Goal: Task Accomplishment & Management: Manage account settings

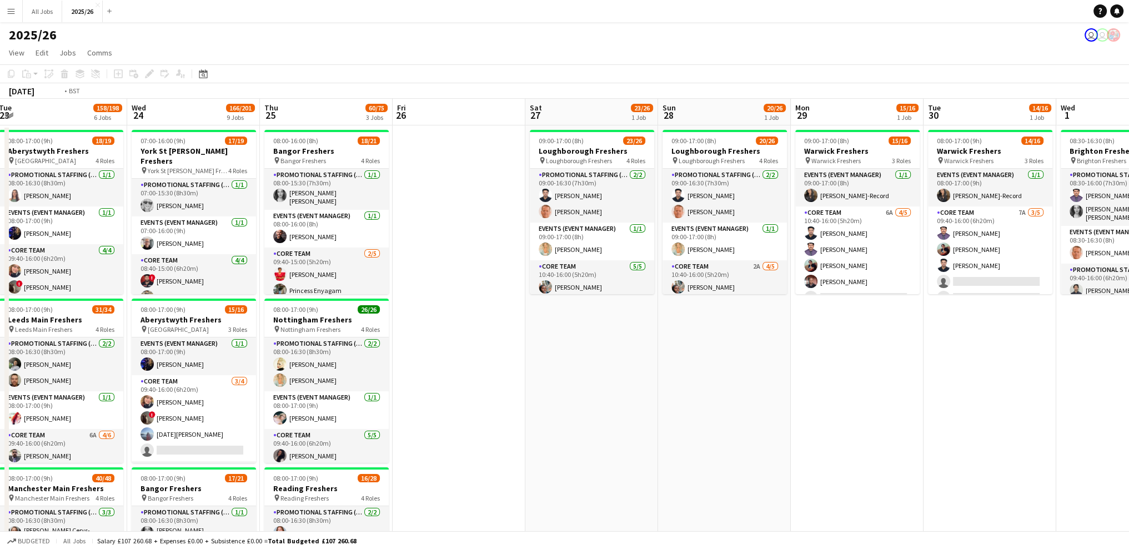
drag, startPoint x: 416, startPoint y: 246, endPoint x: 562, endPoint y: 210, distance: 150.3
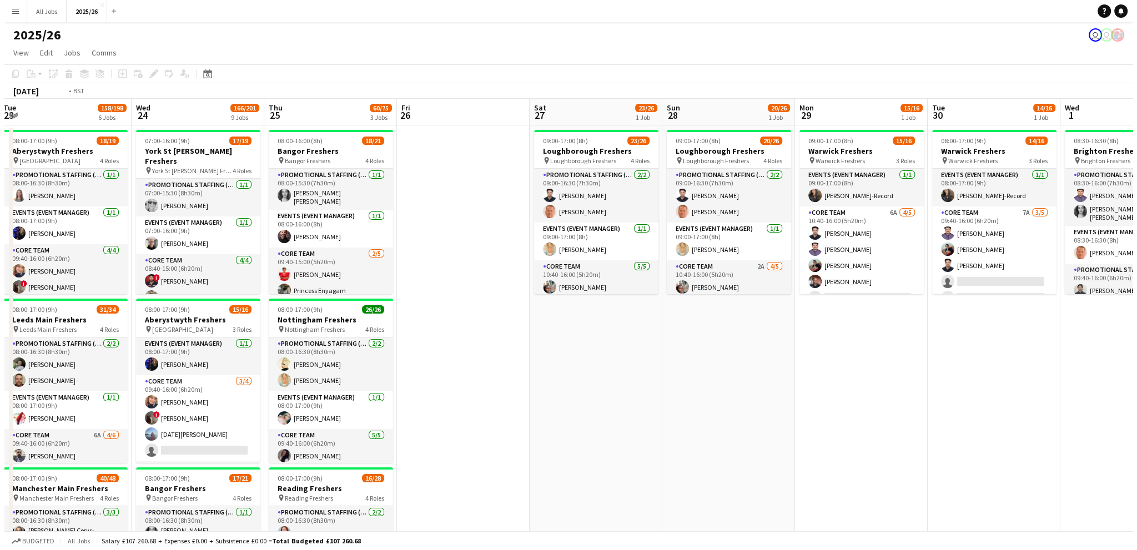
scroll to position [0, 238]
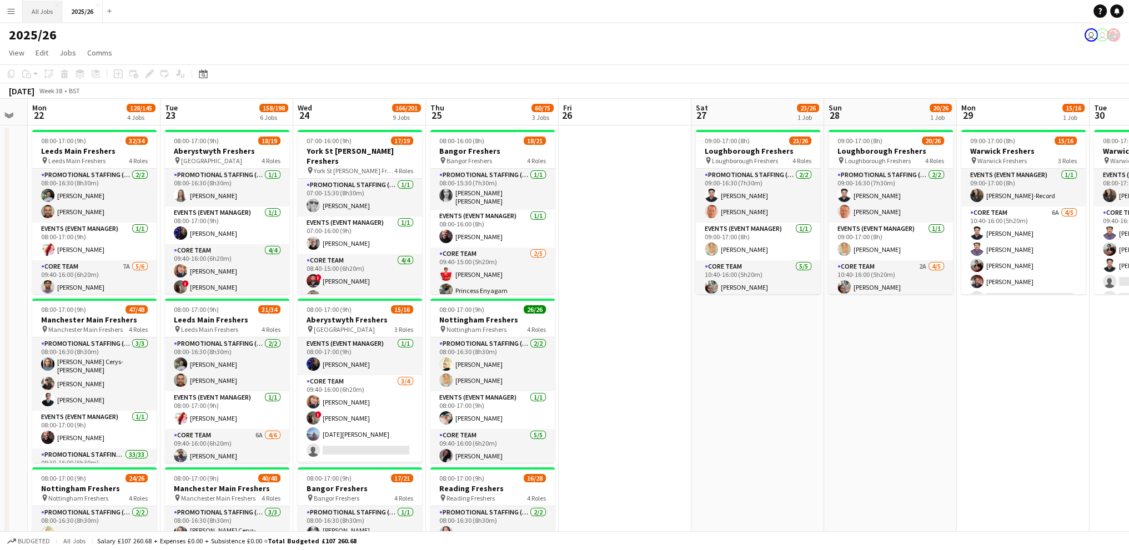
click at [28, 9] on button "All Jobs Close" at bounding box center [42, 12] width 39 height 22
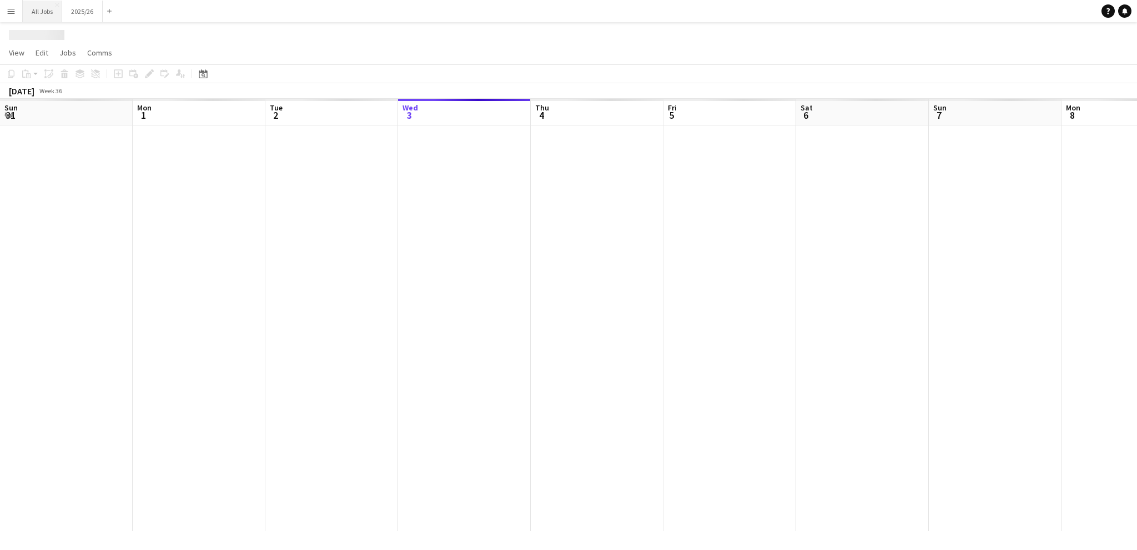
scroll to position [0, 265]
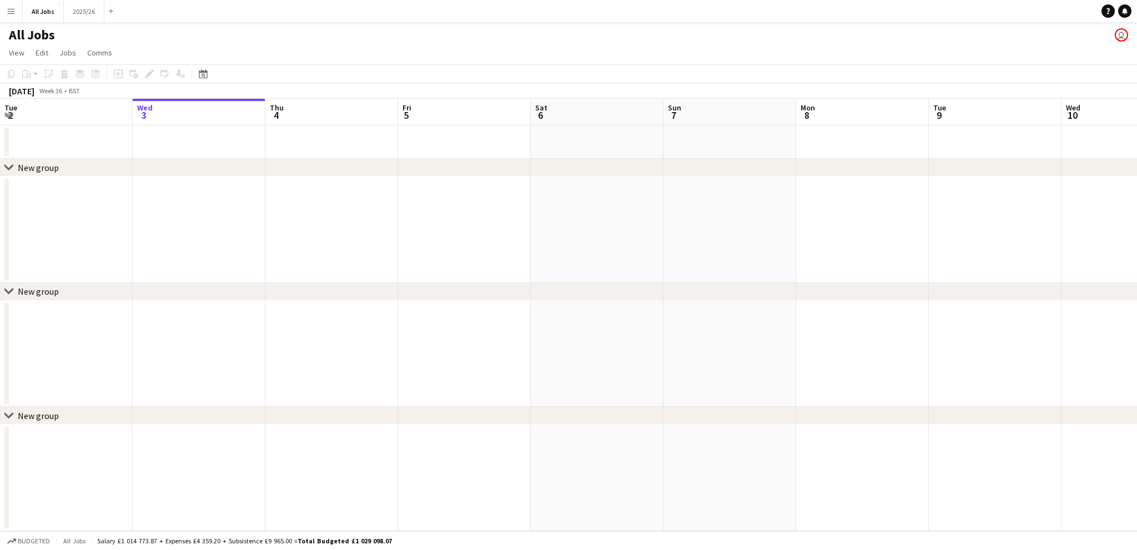
click at [18, 9] on button "Menu" at bounding box center [11, 11] width 22 height 22
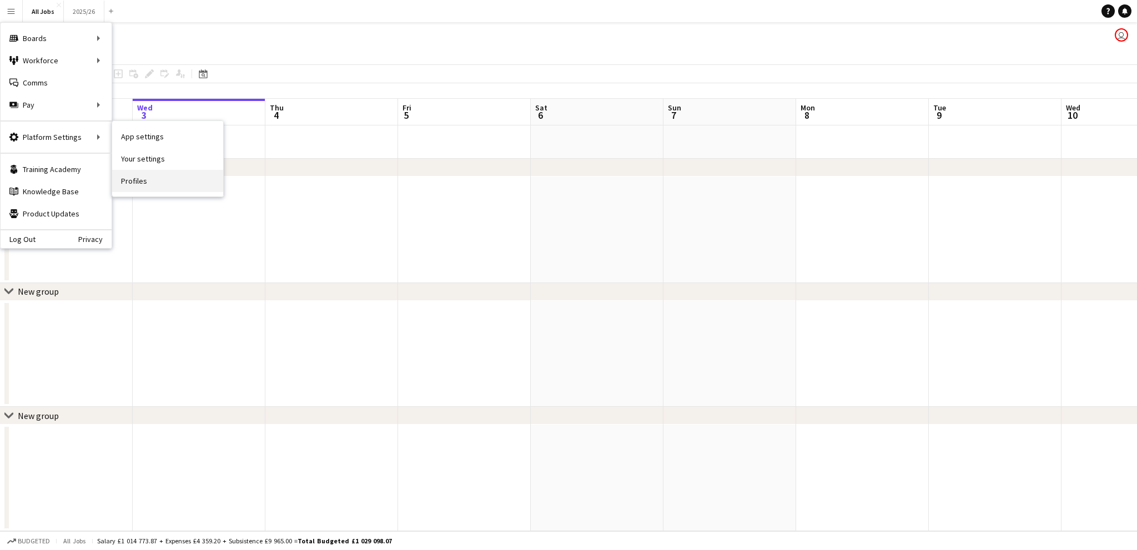
click at [141, 175] on link "Profiles" at bounding box center [167, 181] width 111 height 22
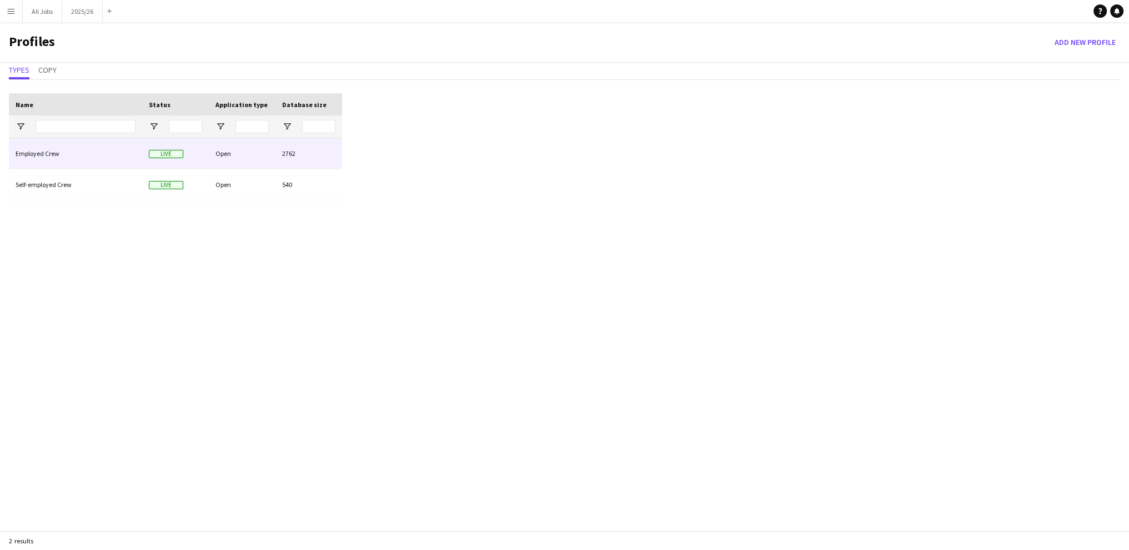
click at [50, 157] on div "Employed Crew" at bounding box center [75, 153] width 133 height 31
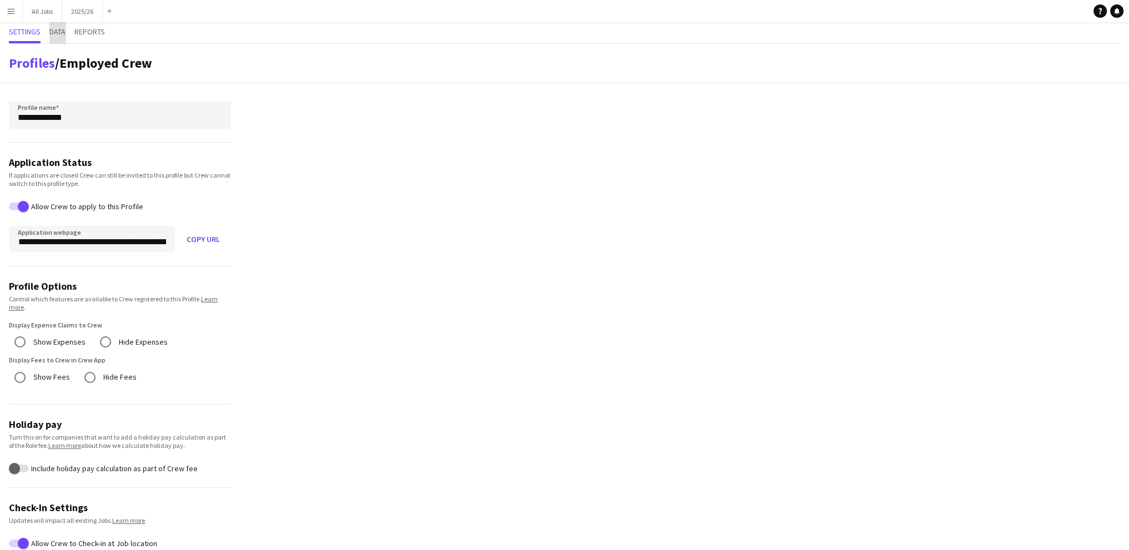
click at [53, 29] on span "Data" at bounding box center [57, 32] width 16 height 8
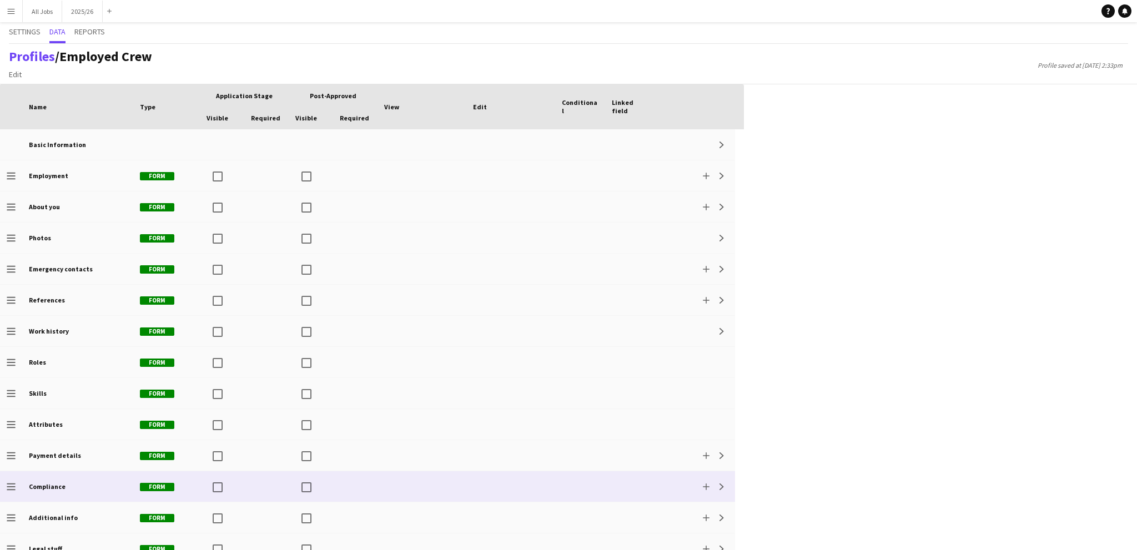
click at [71, 483] on div "Compliance" at bounding box center [77, 486] width 111 height 31
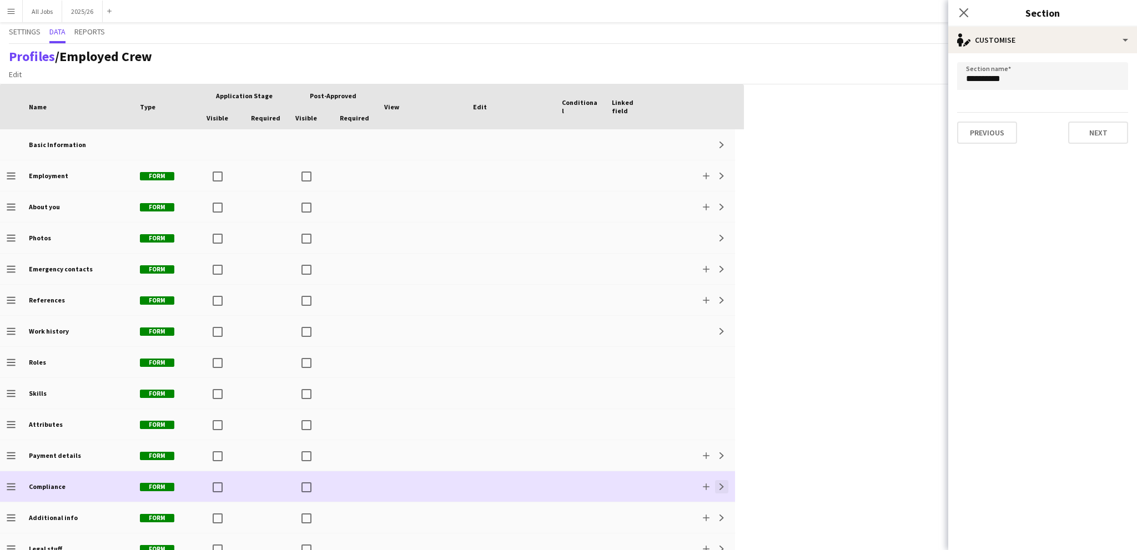
click at [721, 487] on app-icon "Expand" at bounding box center [722, 487] width 7 height 7
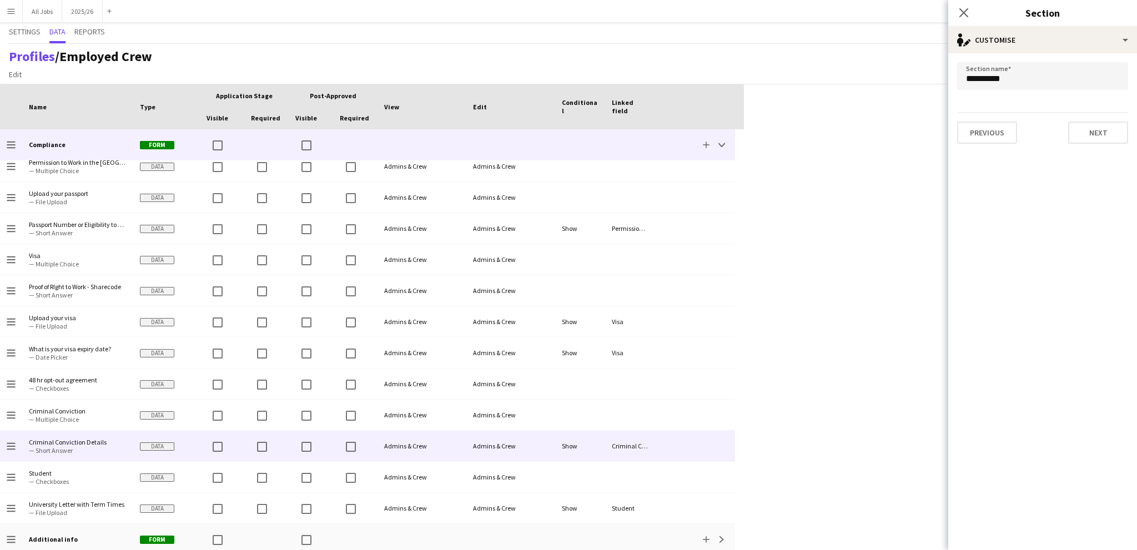
scroll to position [418, 0]
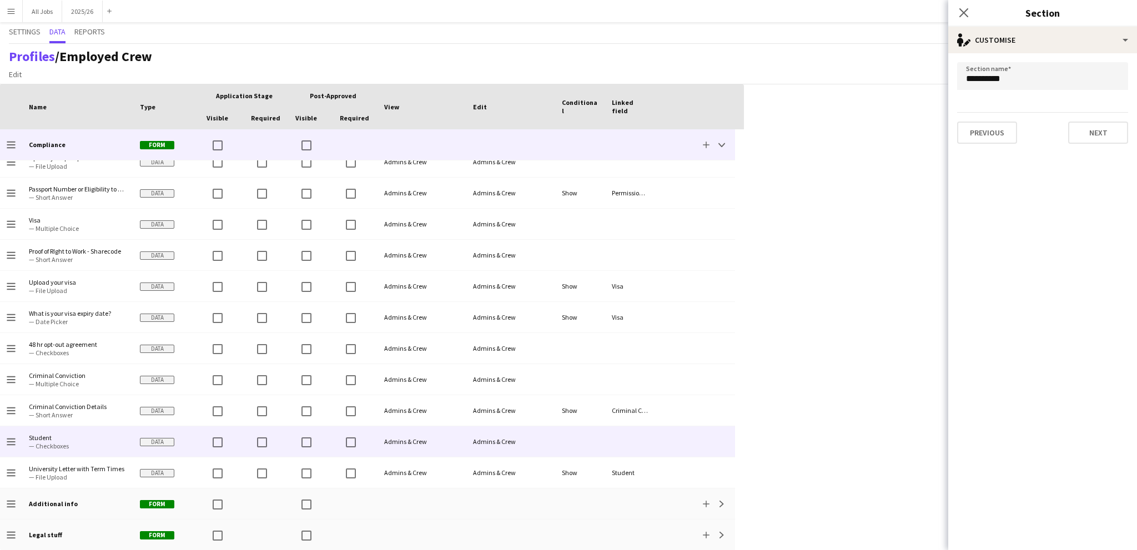
click at [59, 443] on span "— Checkboxes" at bounding box center [78, 446] width 98 height 8
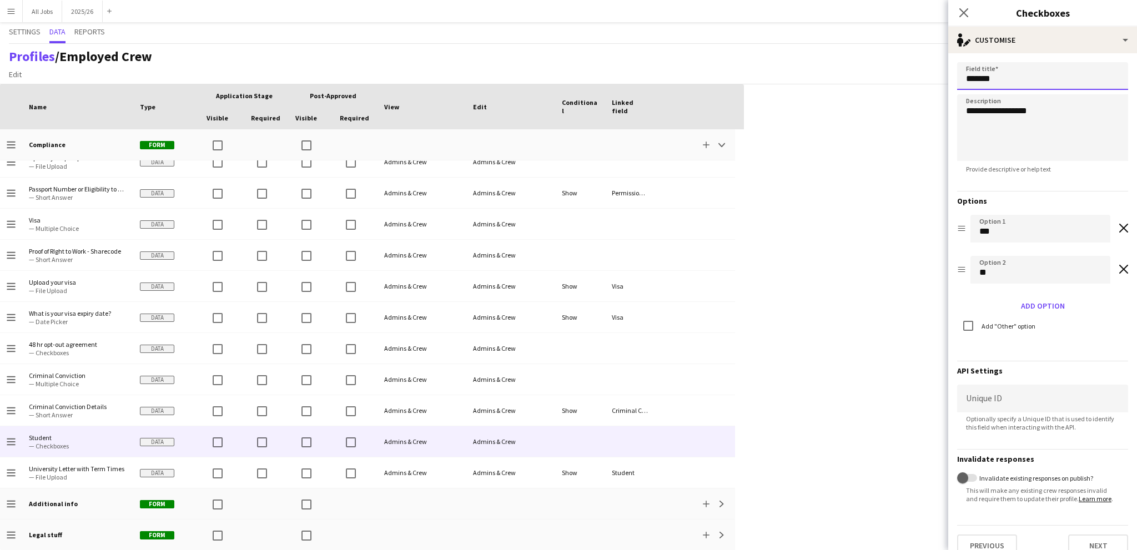
click at [1003, 77] on input "*******" at bounding box center [1042, 76] width 171 height 28
click at [962, 76] on input "*******" at bounding box center [1042, 76] width 171 height 28
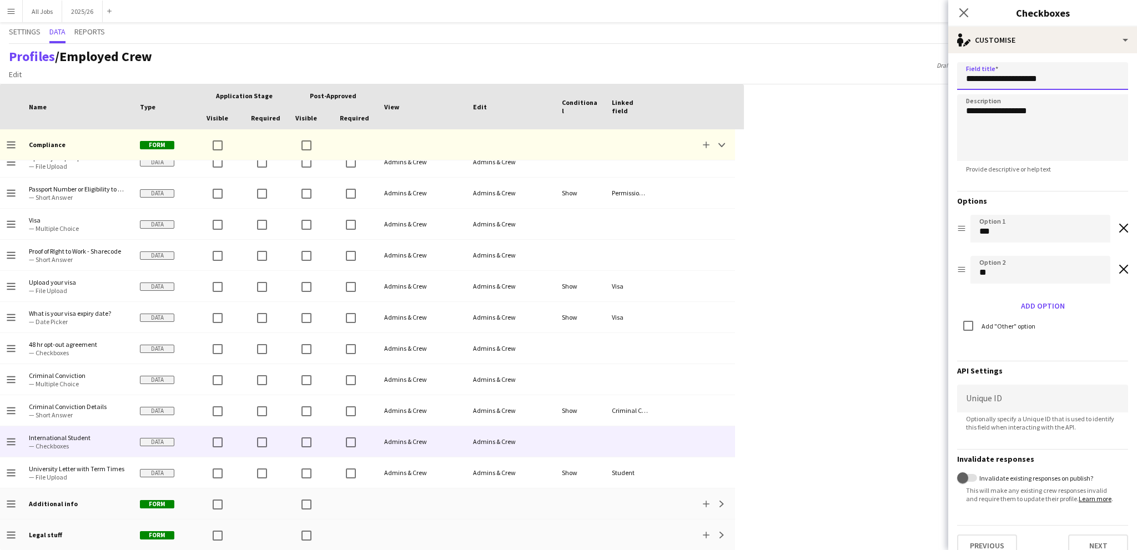
type input "**********"
click at [1003, 108] on textarea "**********" at bounding box center [1042, 127] width 171 height 67
click at [1086, 109] on textarea "**********" at bounding box center [1042, 127] width 171 height 67
type textarea "**********"
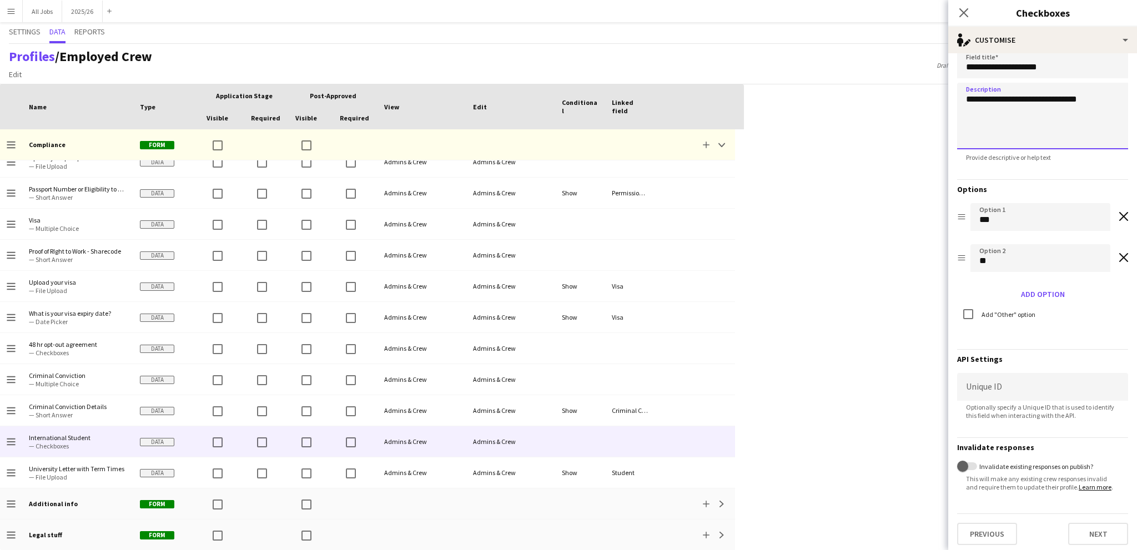
scroll to position [22, 0]
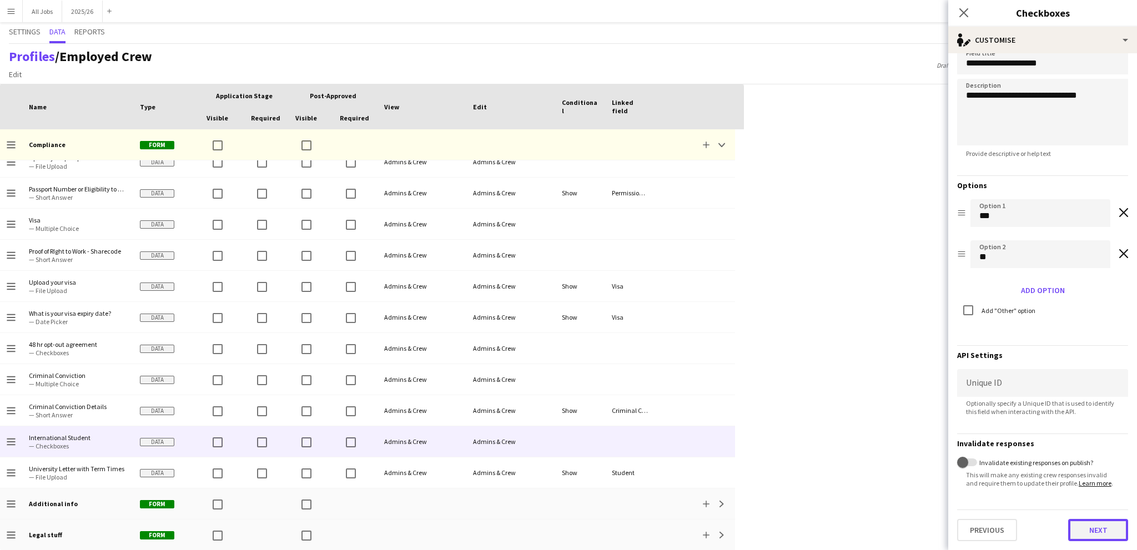
click at [1088, 531] on button "Next" at bounding box center [1098, 530] width 60 height 22
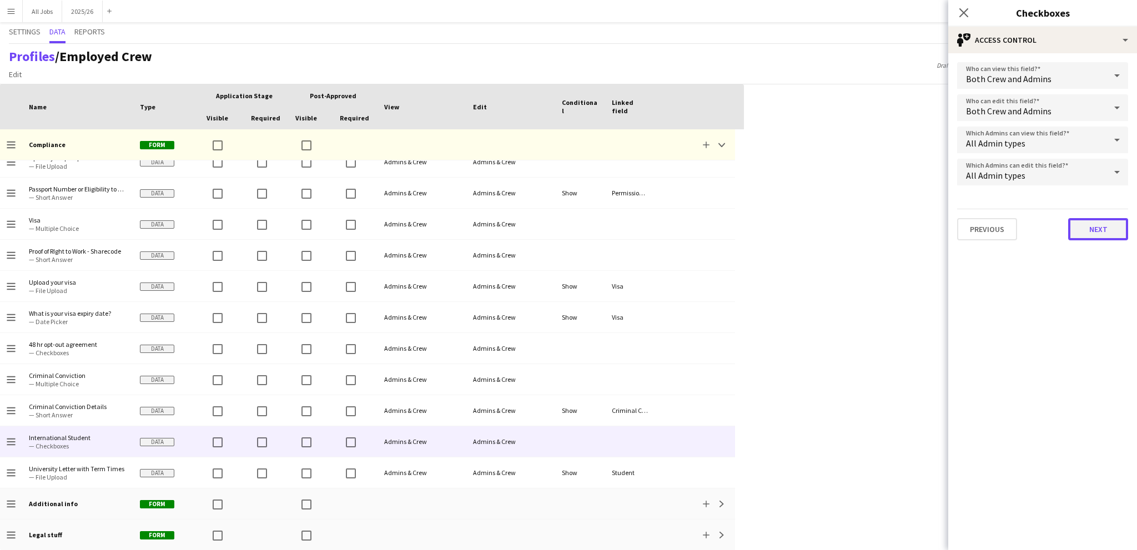
click at [1081, 224] on button "Next" at bounding box center [1098, 229] width 60 height 22
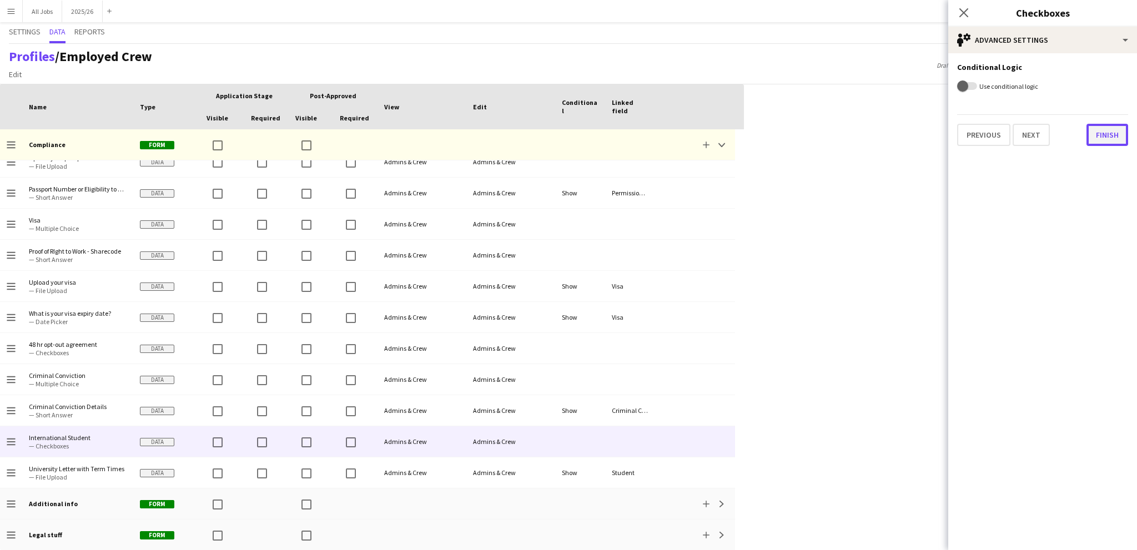
click at [1095, 128] on button "Finish" at bounding box center [1108, 135] width 42 height 22
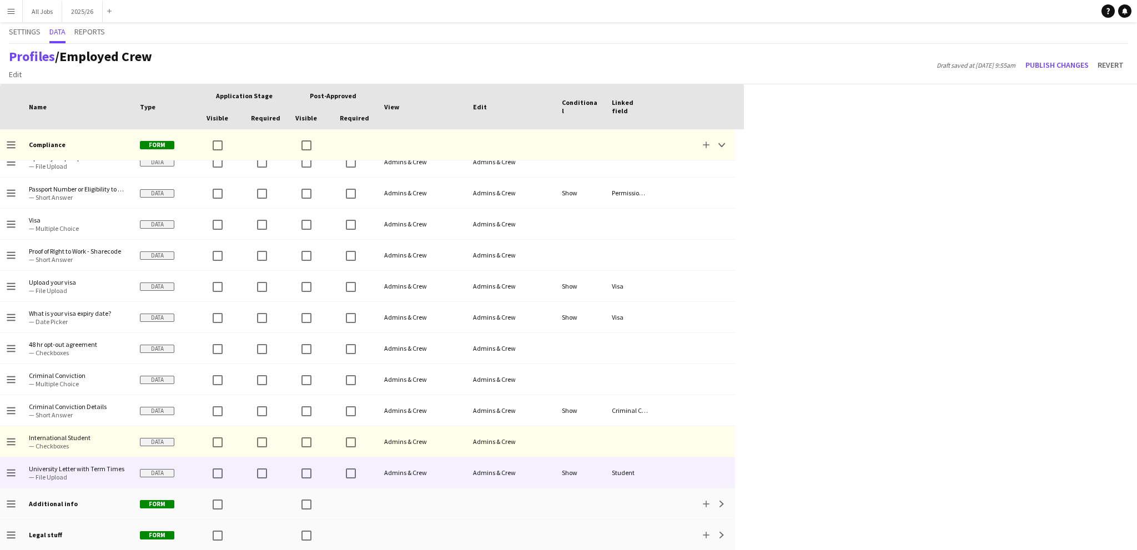
click at [50, 479] on span "— File Upload" at bounding box center [78, 477] width 98 height 8
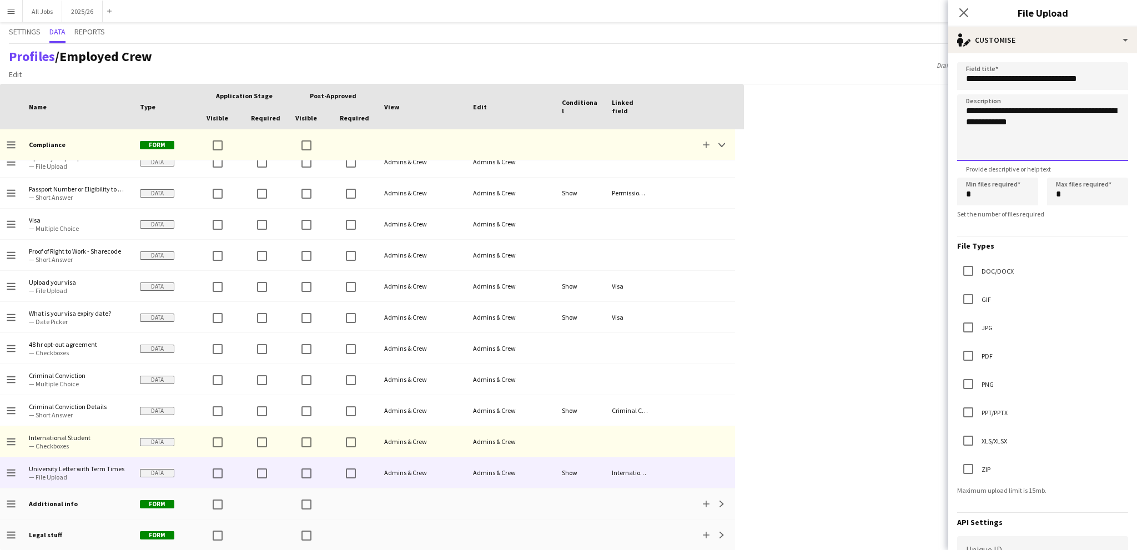
click at [1054, 125] on textarea "**********" at bounding box center [1042, 127] width 171 height 67
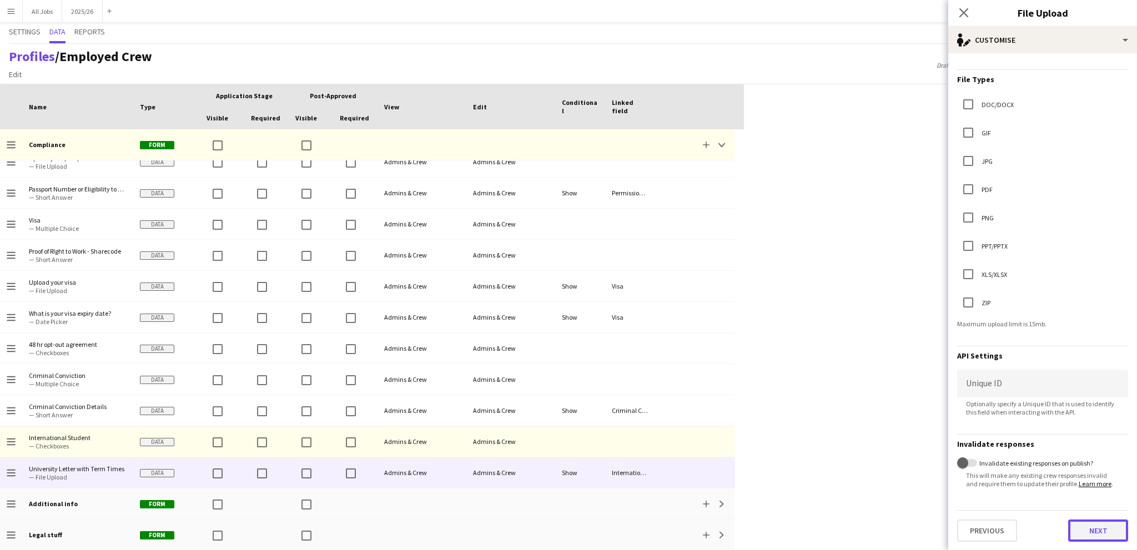
click at [1083, 536] on button "Next" at bounding box center [1098, 531] width 60 height 22
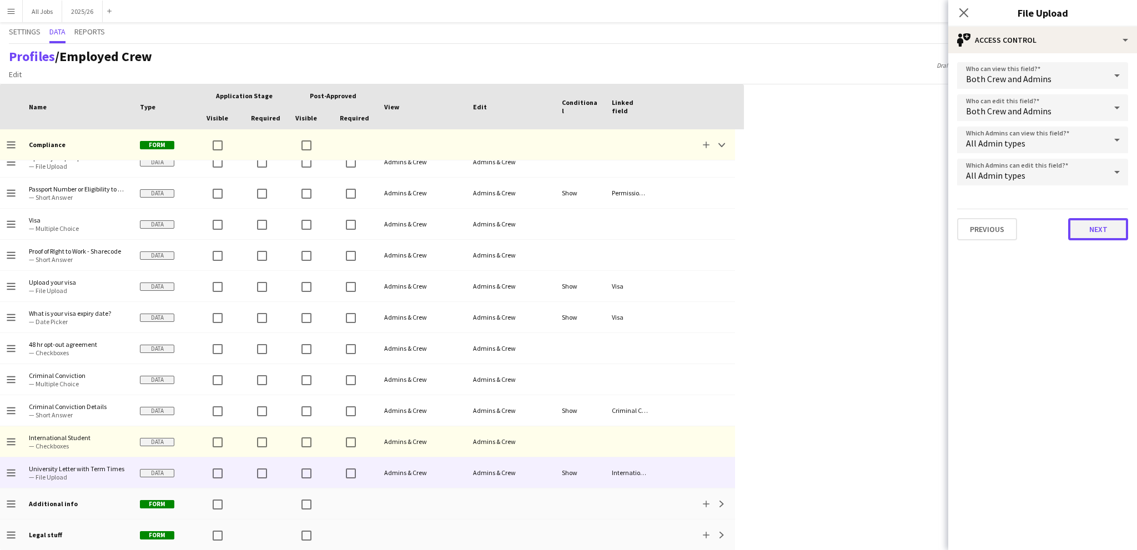
click at [1096, 220] on button "Next" at bounding box center [1098, 229] width 60 height 22
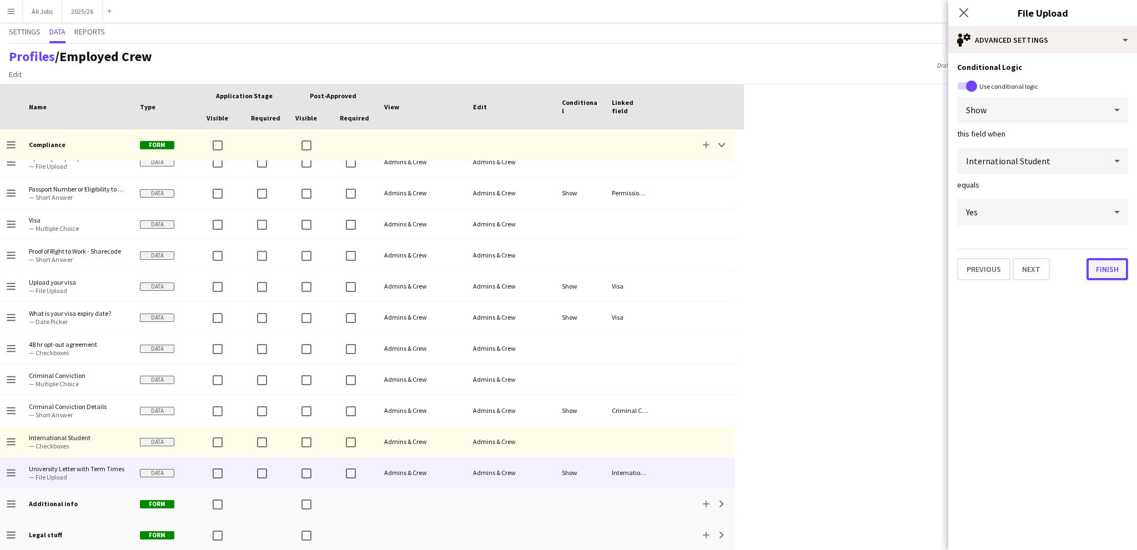
click at [1097, 266] on button "Finish" at bounding box center [1108, 269] width 42 height 22
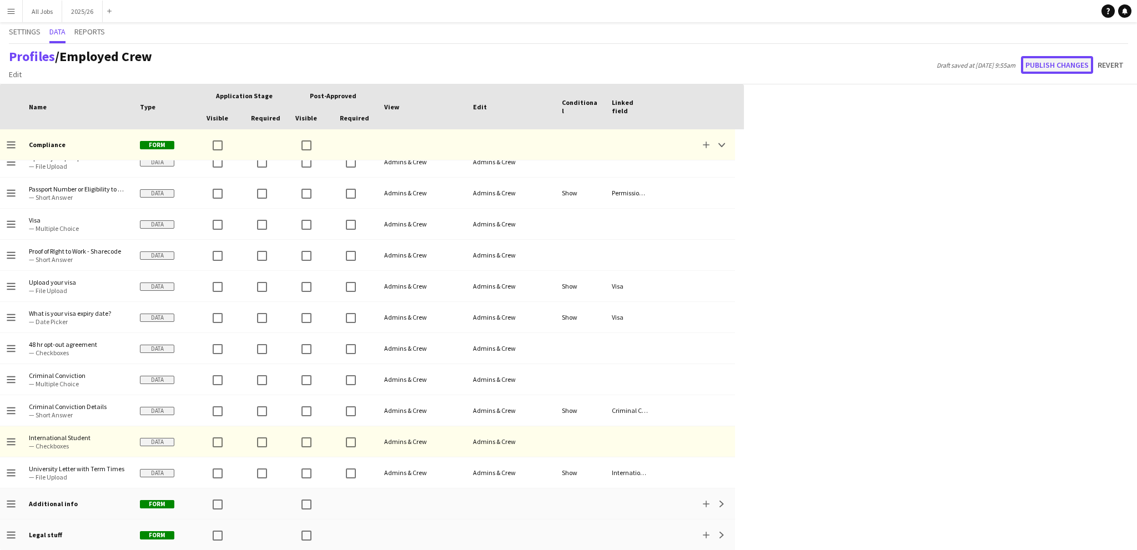
click at [1047, 61] on button "Publish changes" at bounding box center [1057, 65] width 72 height 18
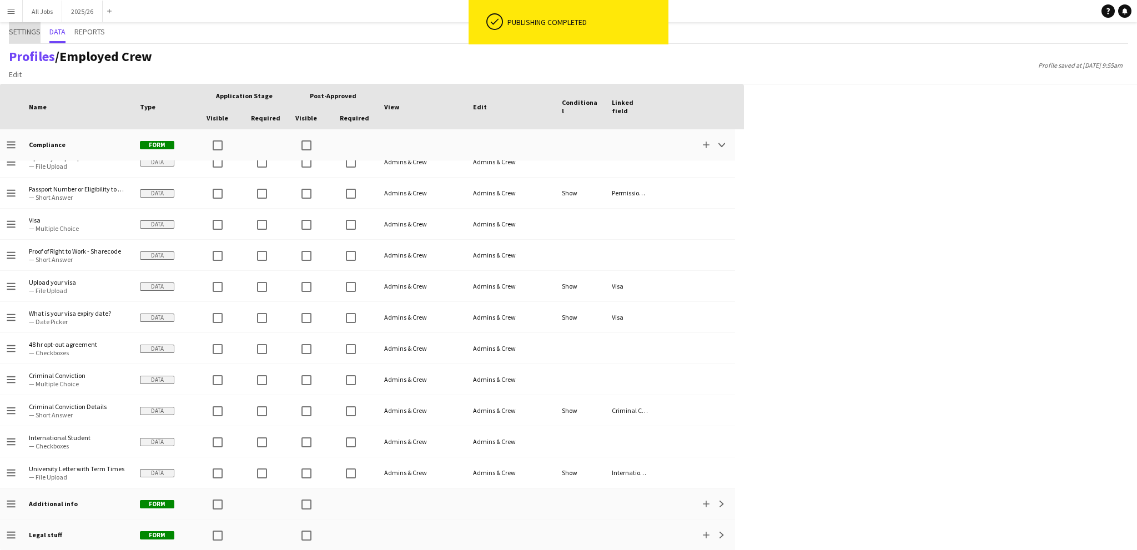
click at [34, 32] on span "Settings" at bounding box center [25, 32] width 32 height 8
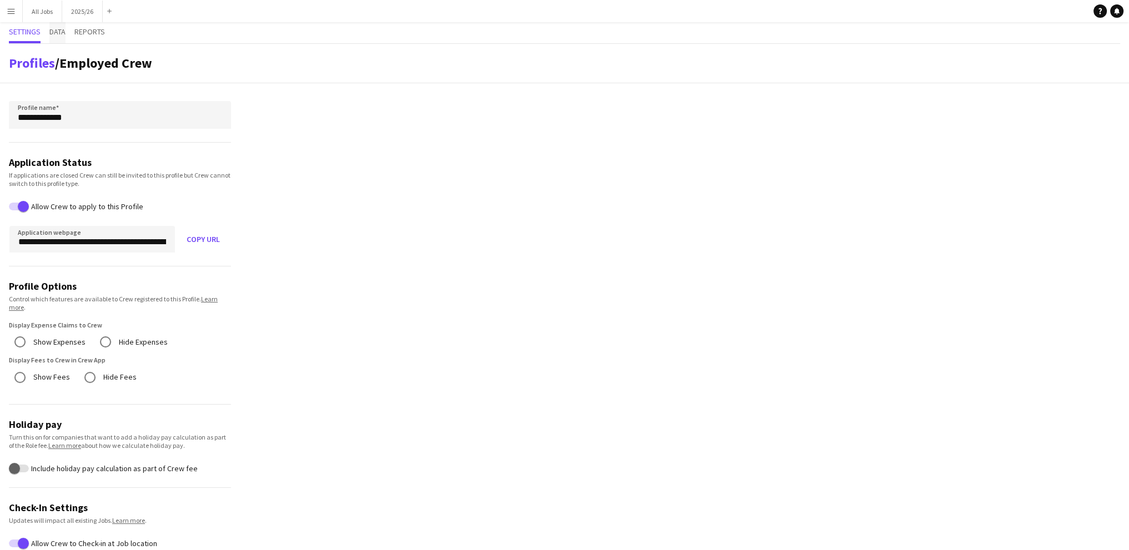
click at [53, 25] on span "Data" at bounding box center [57, 32] width 16 height 21
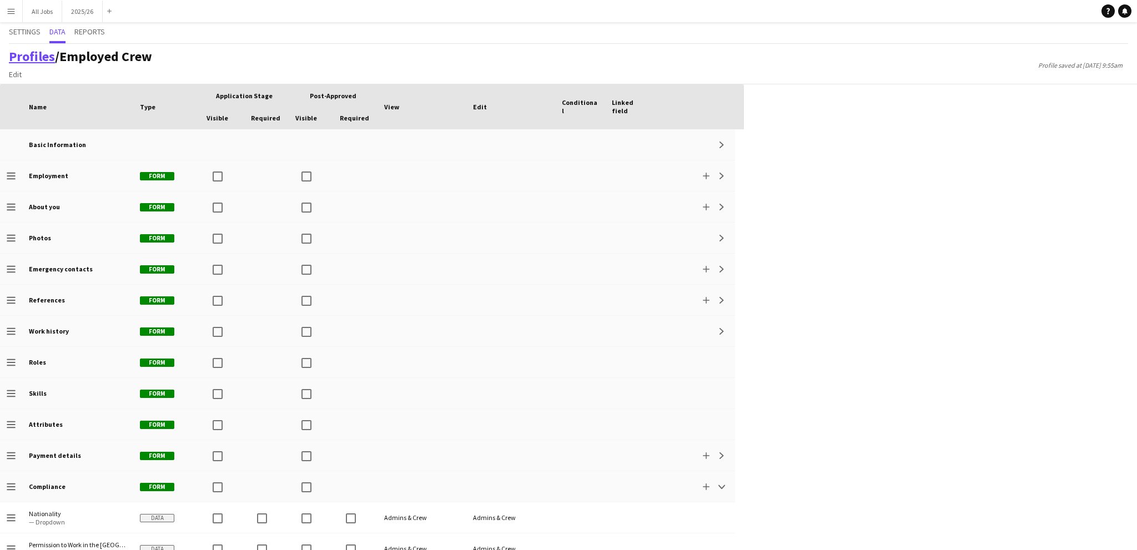
click at [50, 60] on link "Profiles" at bounding box center [32, 56] width 46 height 17
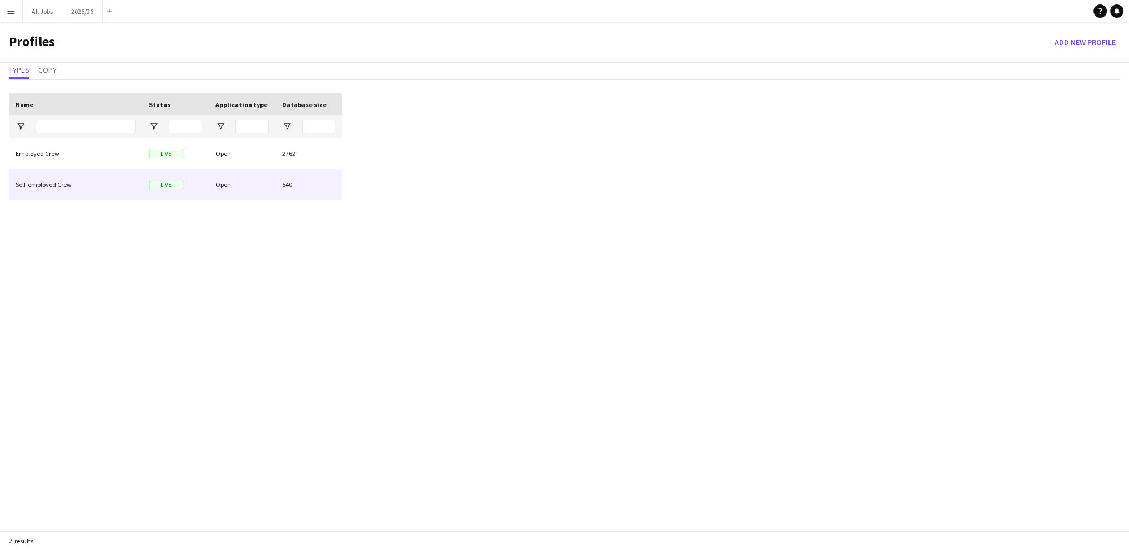
click at [48, 192] on div "Self-employed Crew" at bounding box center [75, 184] width 133 height 31
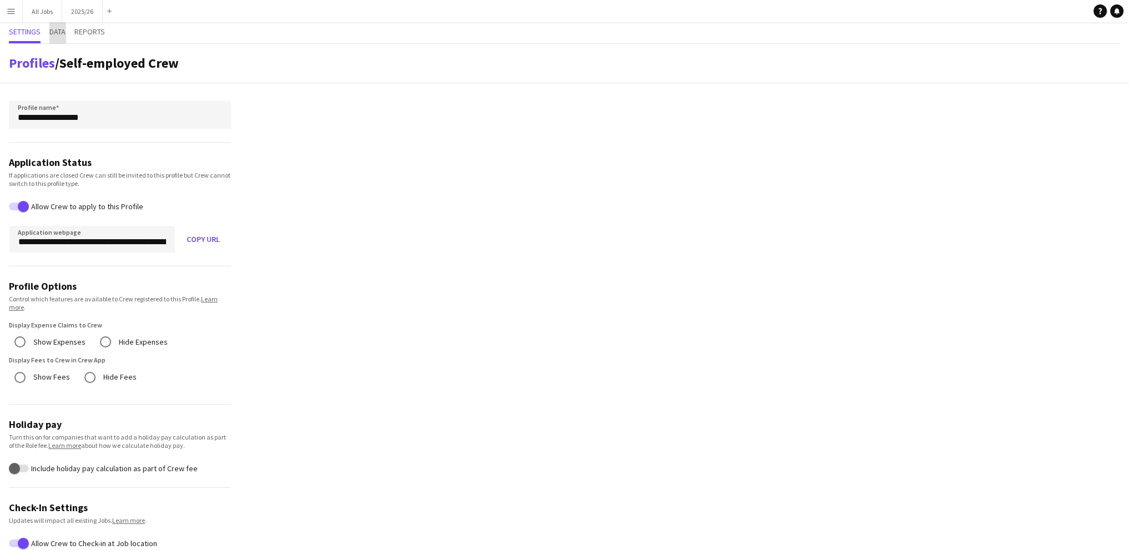
click at [56, 34] on span "Data" at bounding box center [57, 32] width 16 height 8
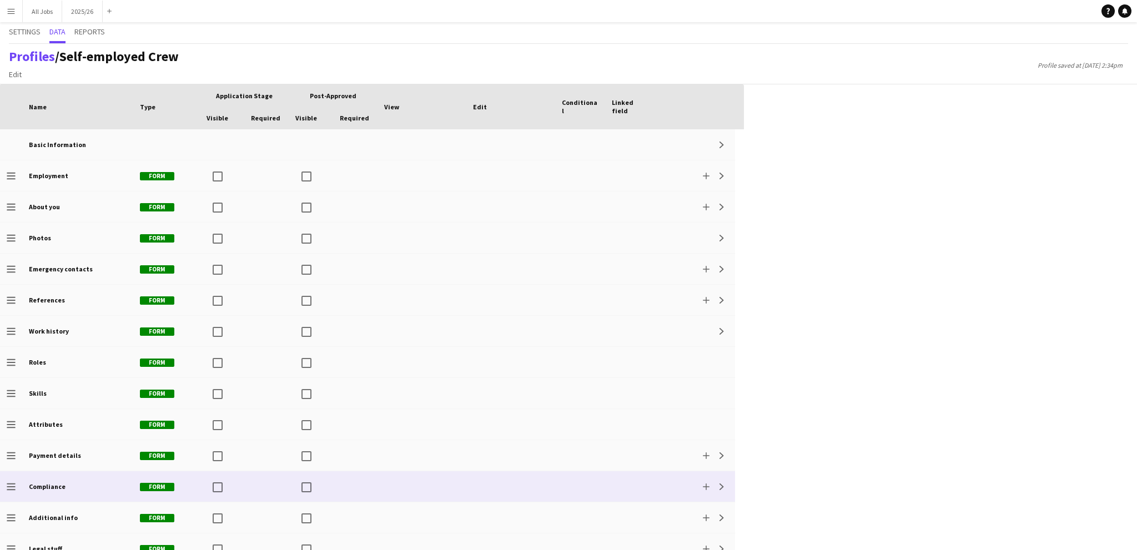
click at [438, 488] on div at bounding box center [422, 486] width 89 height 31
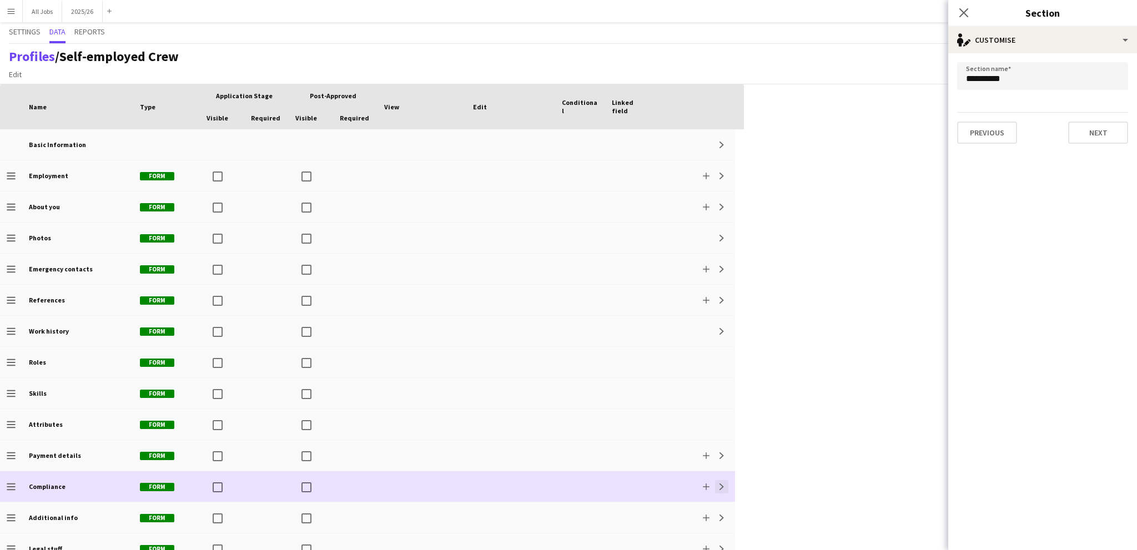
click at [721, 488] on app-icon "Expand" at bounding box center [722, 487] width 7 height 7
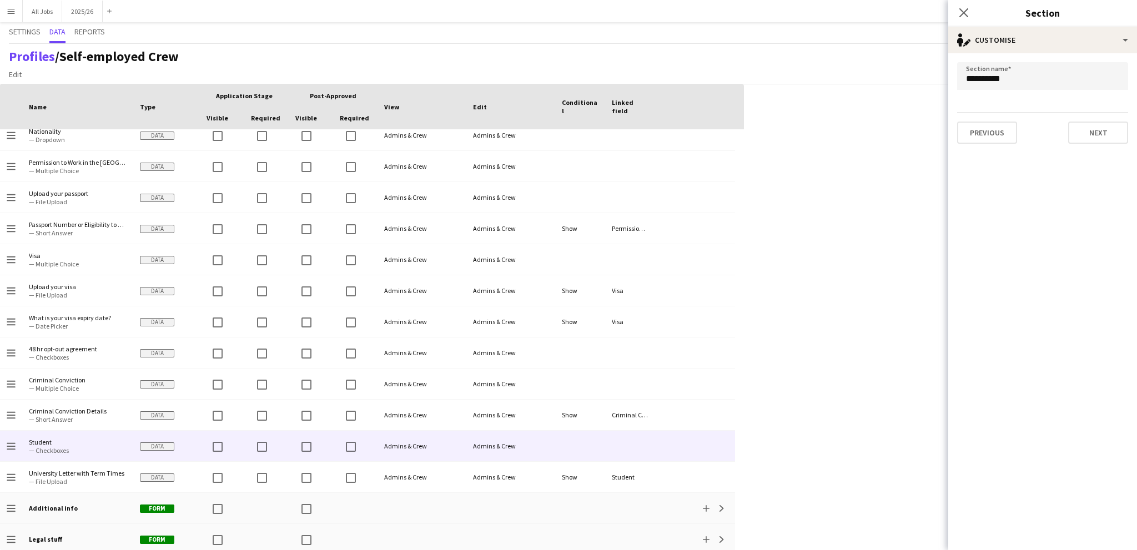
scroll to position [387, 0]
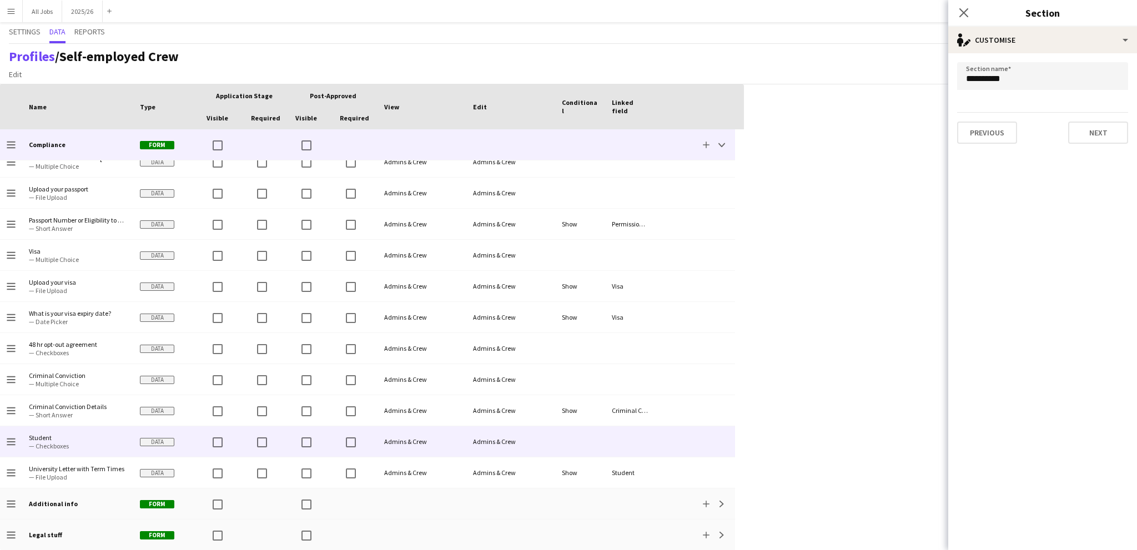
click at [68, 442] on span "— Checkboxes" at bounding box center [78, 446] width 98 height 8
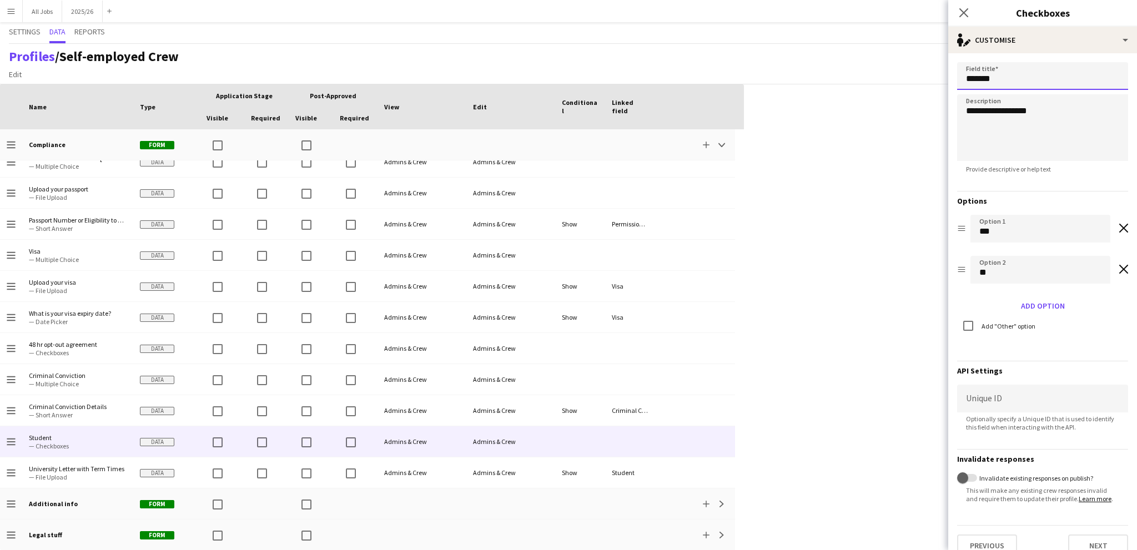
click at [965, 77] on input "*******" at bounding box center [1042, 76] width 171 height 28
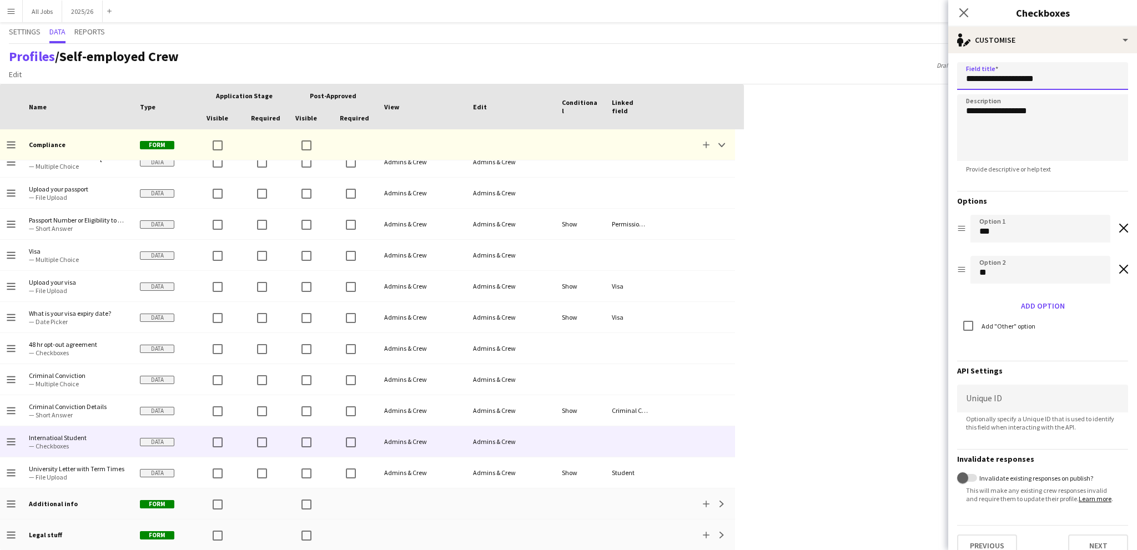
click at [1000, 77] on input "**********" at bounding box center [1042, 76] width 171 height 28
type input "**********"
click at [1020, 97] on textarea "**********" at bounding box center [1042, 127] width 171 height 67
click at [1002, 112] on textarea "**********" at bounding box center [1042, 127] width 171 height 67
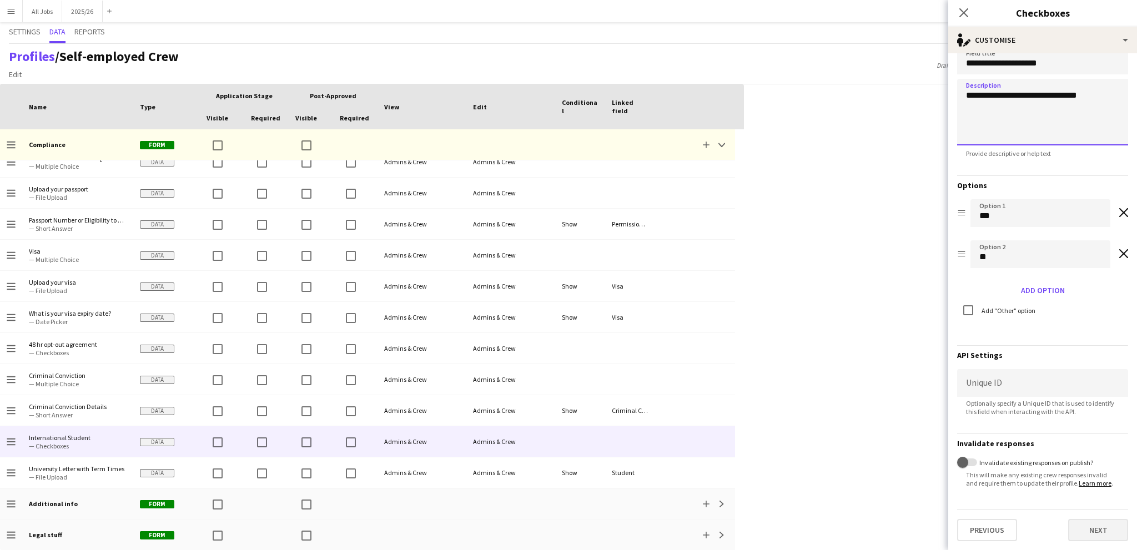
type textarea "**********"
click at [1075, 539] on button "Next" at bounding box center [1098, 530] width 60 height 22
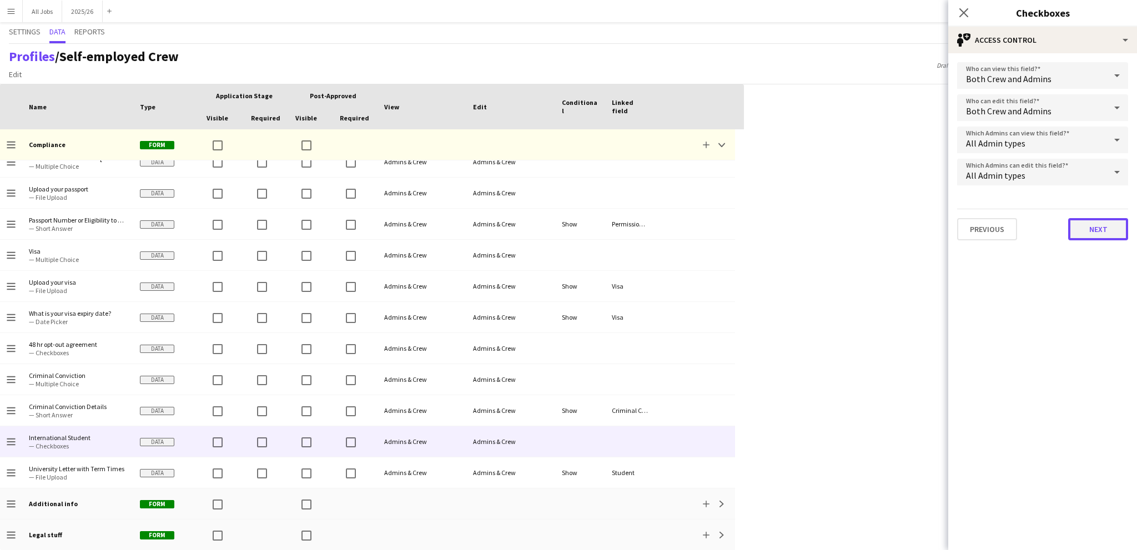
click at [1087, 223] on button "Next" at bounding box center [1098, 229] width 60 height 22
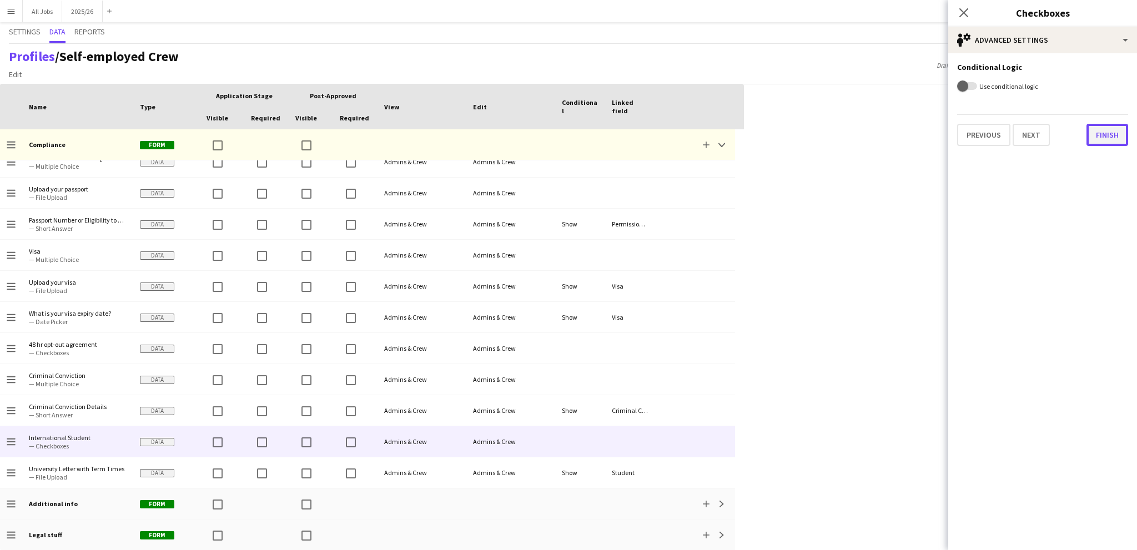
click at [1100, 139] on button "Finish" at bounding box center [1108, 135] width 42 height 22
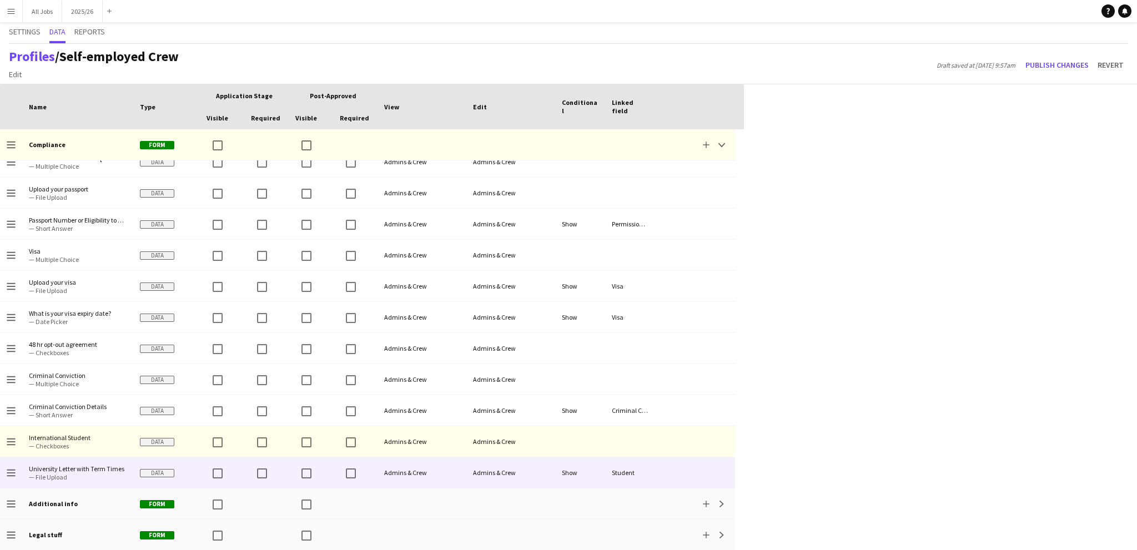
click at [97, 471] on span "University Letter with Term Times" at bounding box center [78, 469] width 98 height 8
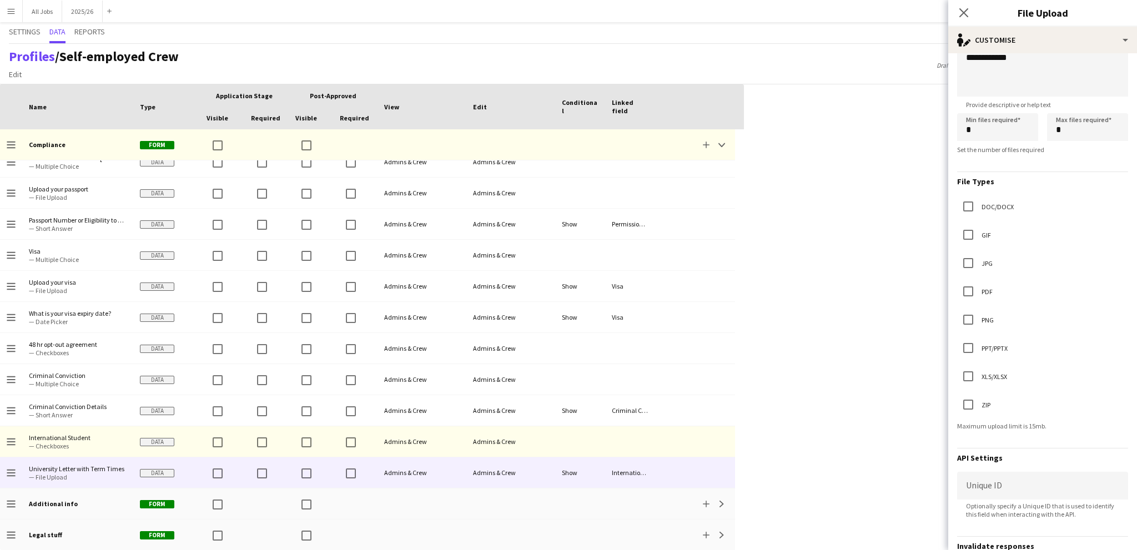
scroll to position [178, 0]
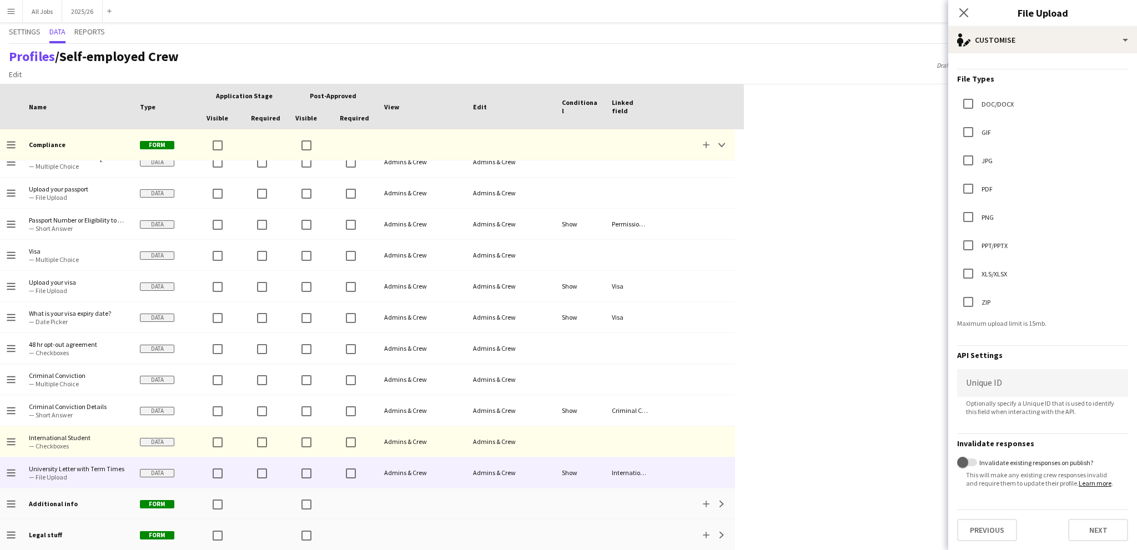
click at [1086, 519] on div "Previous Next" at bounding box center [1042, 526] width 171 height 32
click at [1084, 525] on button "Next" at bounding box center [1098, 530] width 60 height 22
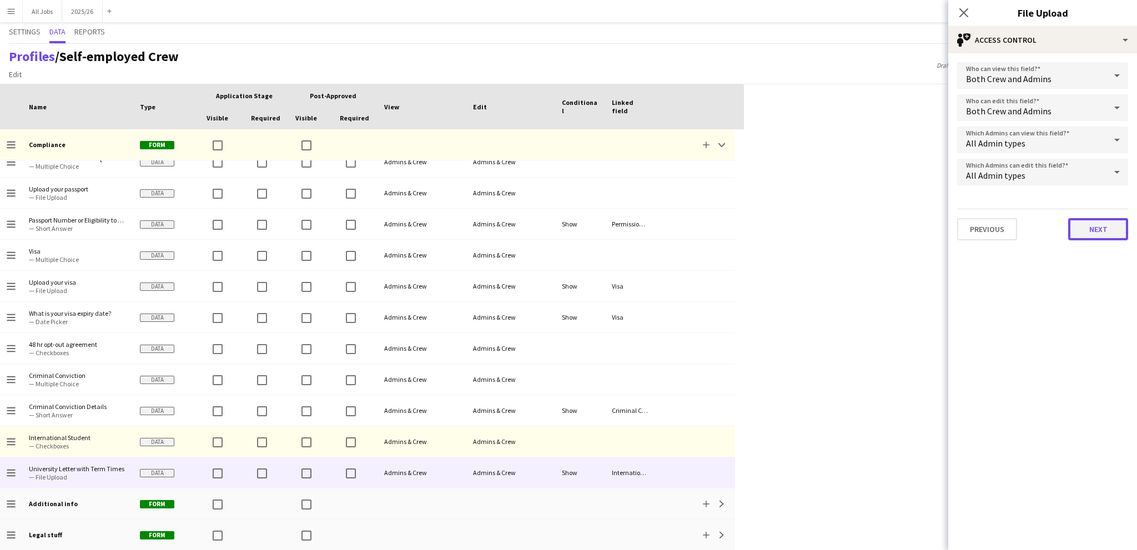
click at [1088, 230] on button "Next" at bounding box center [1098, 229] width 60 height 22
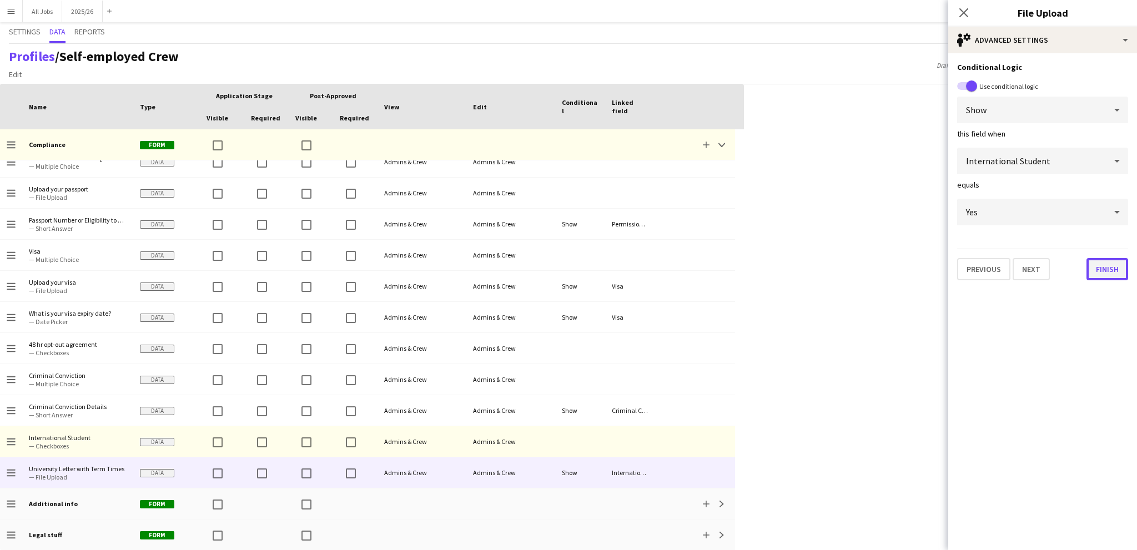
click at [1101, 270] on button "Finish" at bounding box center [1108, 269] width 42 height 22
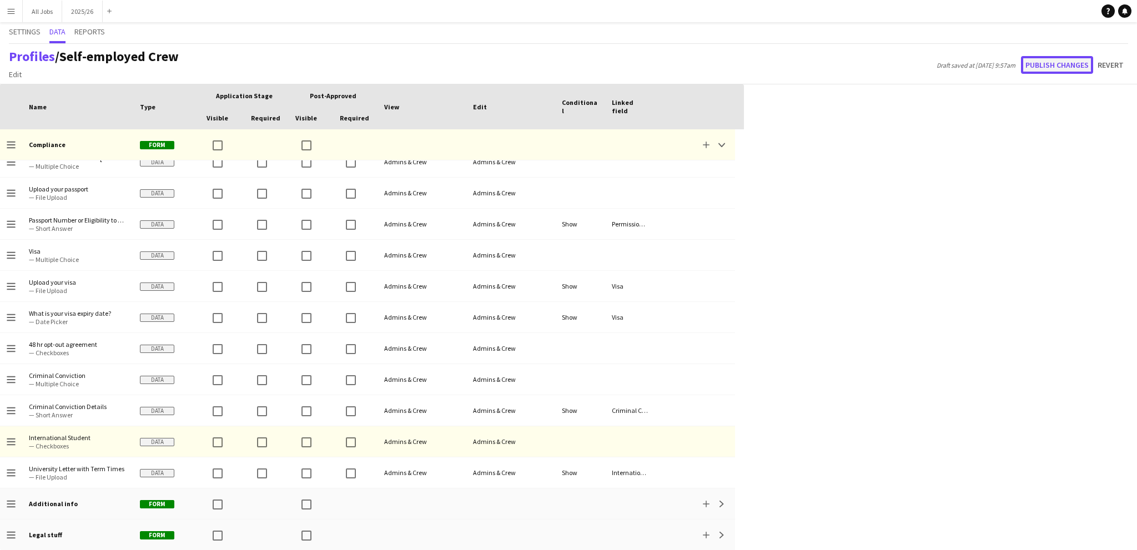
click at [1042, 70] on button "Publish changes" at bounding box center [1057, 65] width 72 height 18
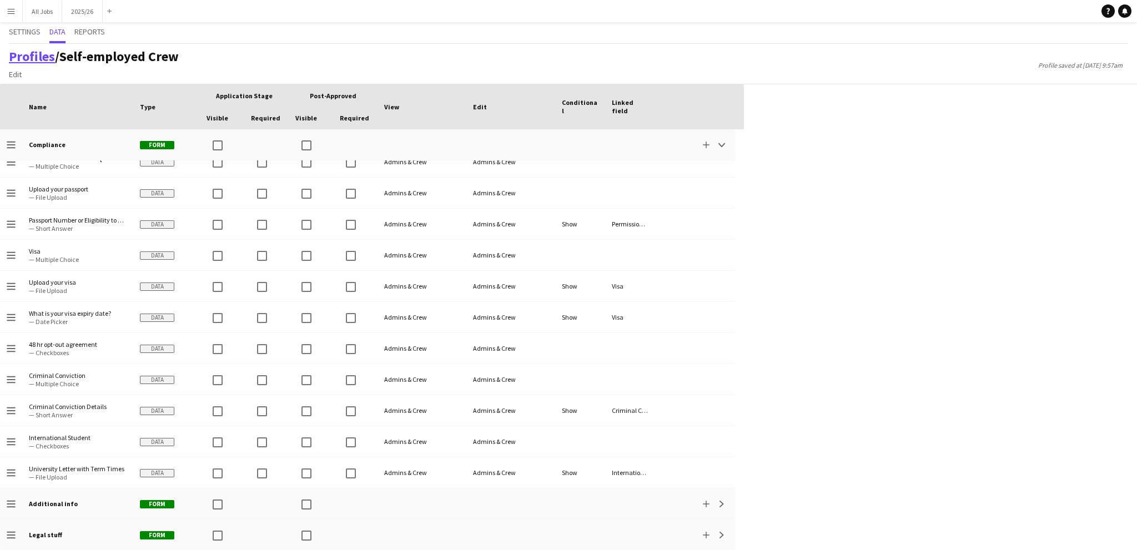
click at [24, 52] on link "Profiles" at bounding box center [32, 56] width 46 height 17
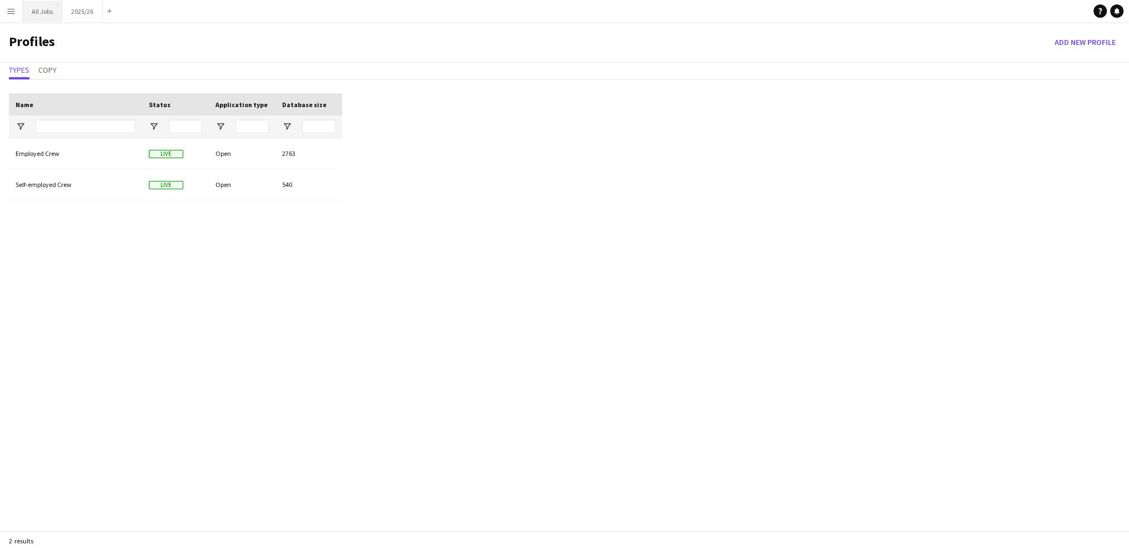
click at [34, 17] on button "All Jobs Close" at bounding box center [42, 12] width 39 height 22
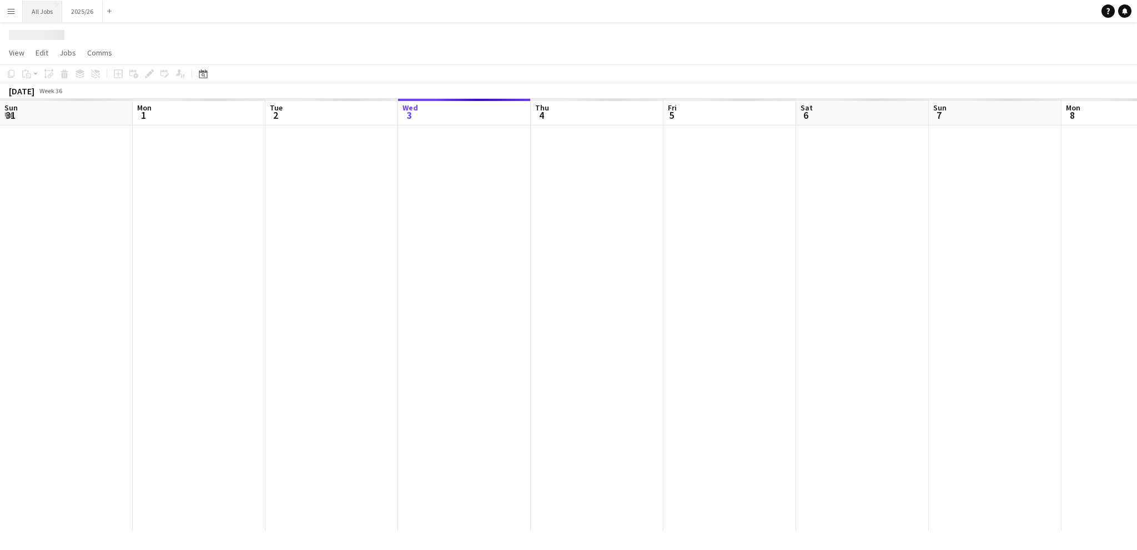
scroll to position [0, 265]
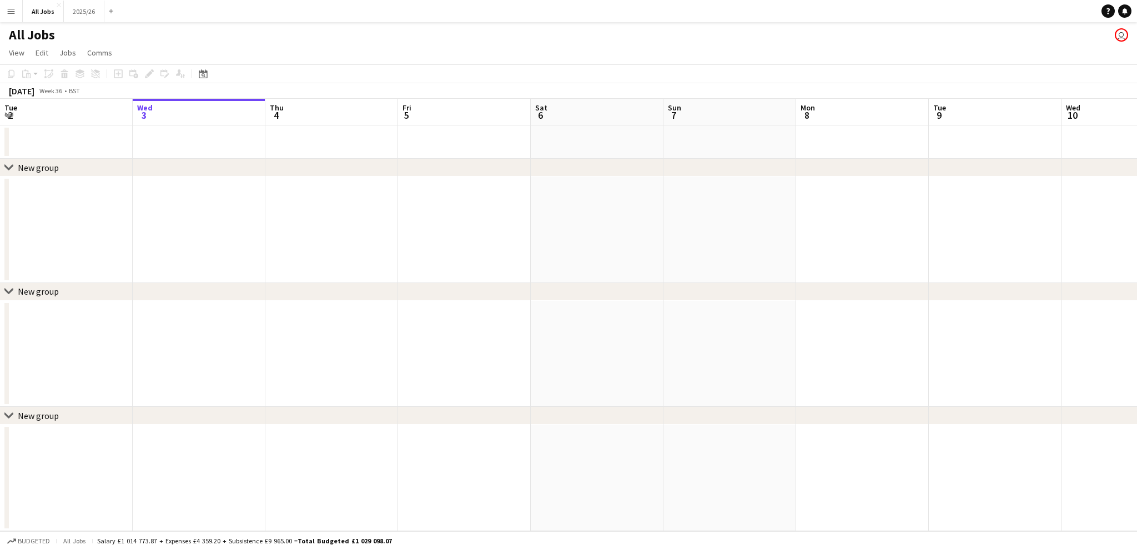
click at [9, 11] on app-icon "Menu" at bounding box center [11, 11] width 9 height 9
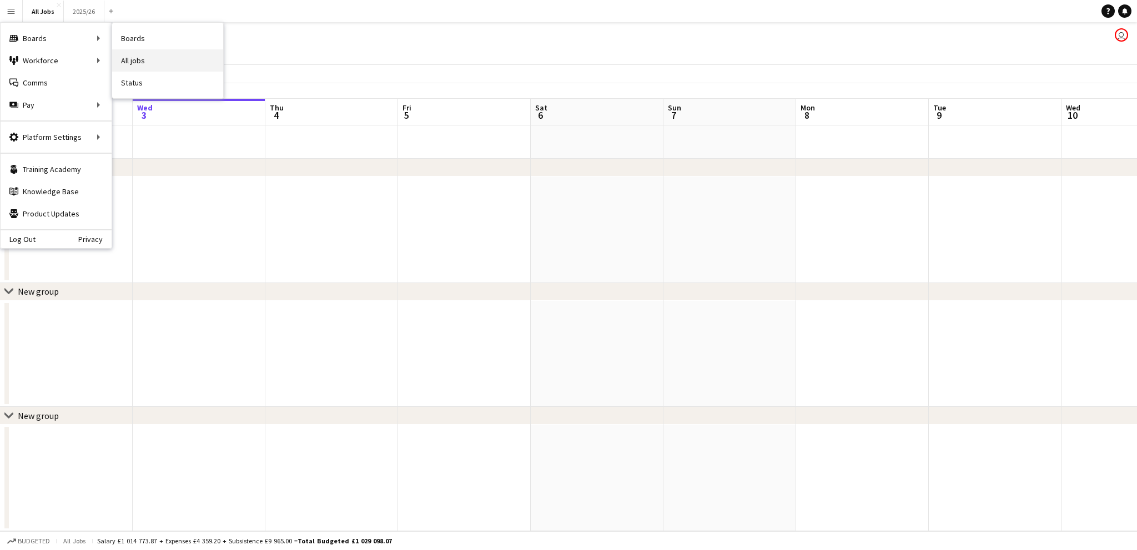
click at [142, 56] on link "All jobs" at bounding box center [167, 60] width 111 height 22
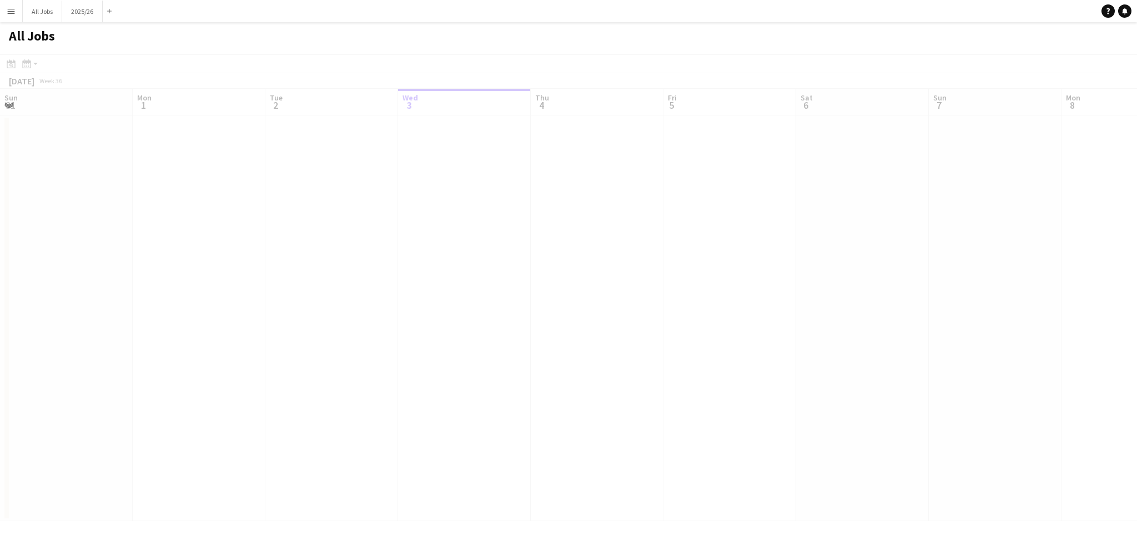
scroll to position [0, 265]
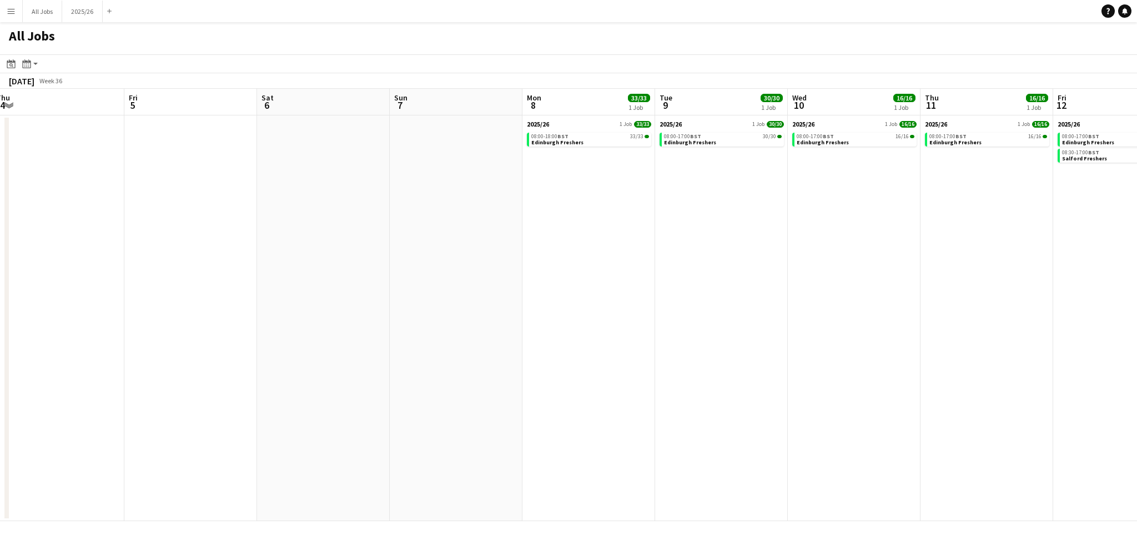
drag, startPoint x: 872, startPoint y: 237, endPoint x: 333, endPoint y: 240, distance: 539.2
click at [313, 238] on app-calendar-viewport "Tue 2 Wed 3 Thu 4 Fri 5 Sat 6 Sun 7 Mon 8 33/33 1 Job Tue 9 30/30 1 Job Wed 10 …" at bounding box center [568, 305] width 1137 height 433
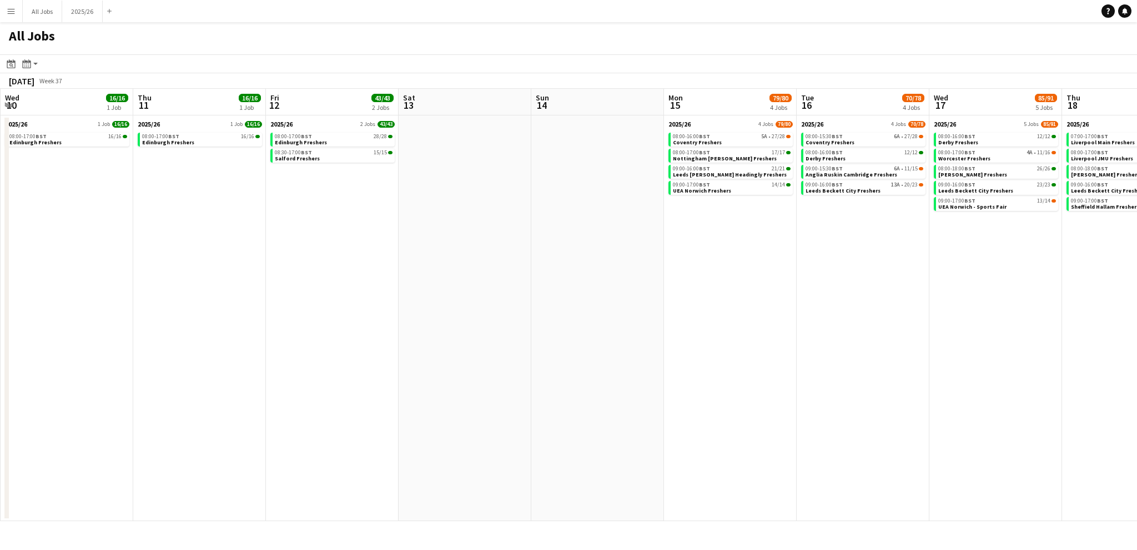
drag, startPoint x: 966, startPoint y: 242, endPoint x: 506, endPoint y: 256, distance: 460.6
click at [424, 246] on app-calendar-viewport "Sun 7 Mon 8 33/33 1 Job Tue 9 30/30 1 Job Wed 10 16/16 1 Job Thu 11 16/16 1 Job…" at bounding box center [568, 305] width 1137 height 433
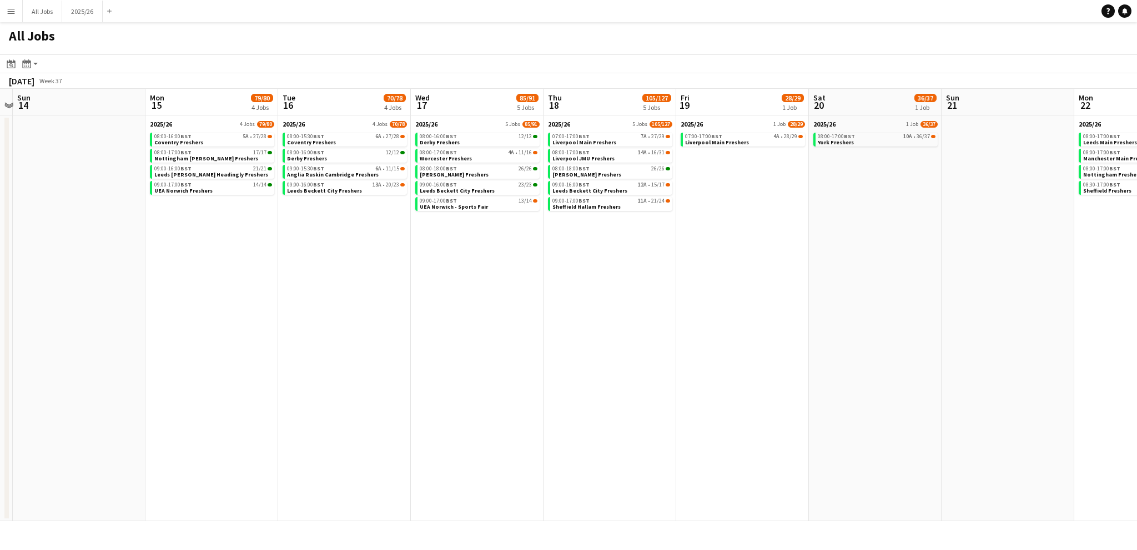
scroll to position [0, 334]
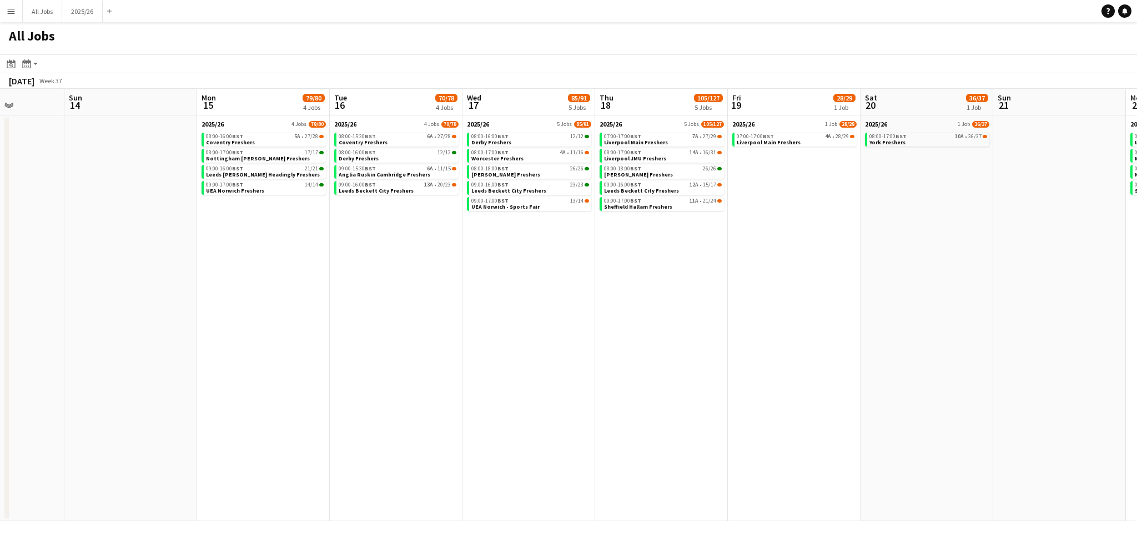
drag, startPoint x: 965, startPoint y: 320, endPoint x: 518, endPoint y: 322, distance: 447.0
click at [518, 322] on app-calendar-viewport "Thu 11 16/16 1 Job Fri 12 43/43 2 Jobs Sat 13 Sun 14 Mon 15 79/80 4 Jobs Tue 16…" at bounding box center [568, 305] width 1137 height 433
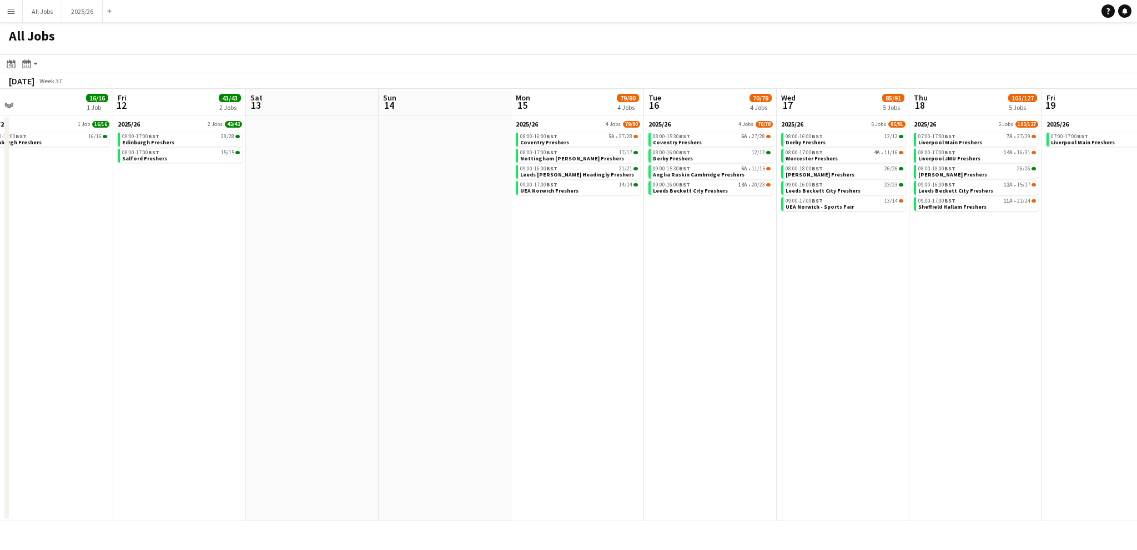
scroll to position [0, 438]
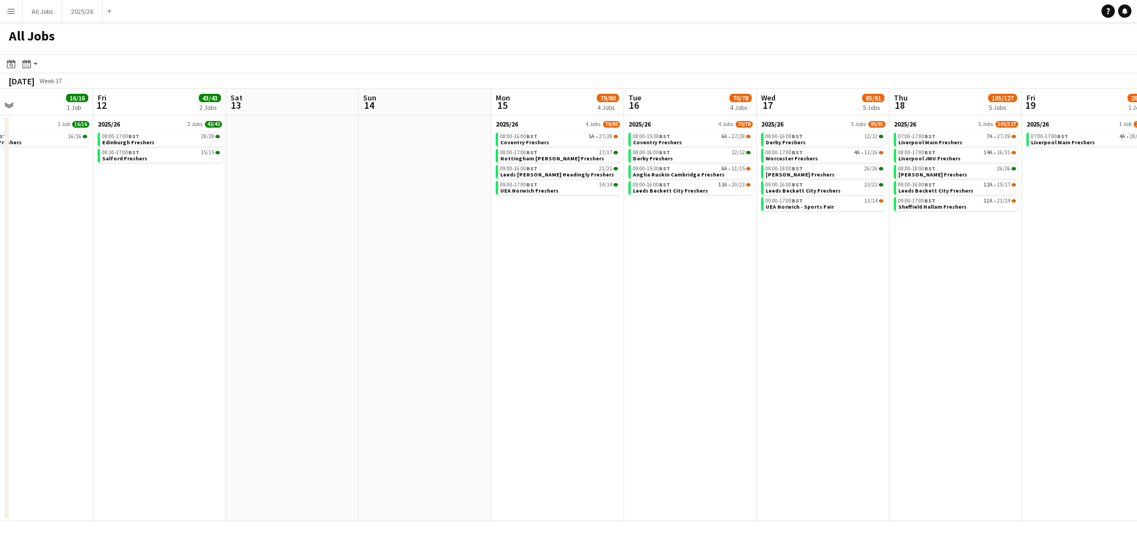
drag, startPoint x: 438, startPoint y: 318, endPoint x: 707, endPoint y: 315, distance: 269.3
click at [707, 315] on app-calendar-viewport "Mon 8 33/33 1 Job Tue 9 30/30 1 Job Wed 10 16/16 1 Job Thu 11 16/16 1 Job Fri 1…" at bounding box center [568, 305] width 1137 height 433
click at [532, 137] on span "BST" at bounding box center [531, 136] width 11 height 7
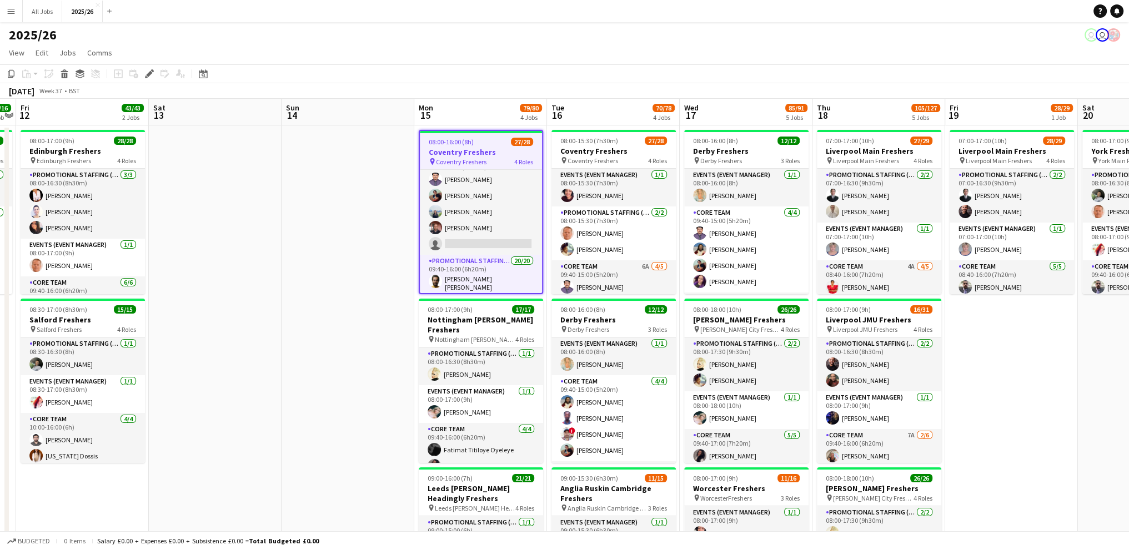
scroll to position [111, 0]
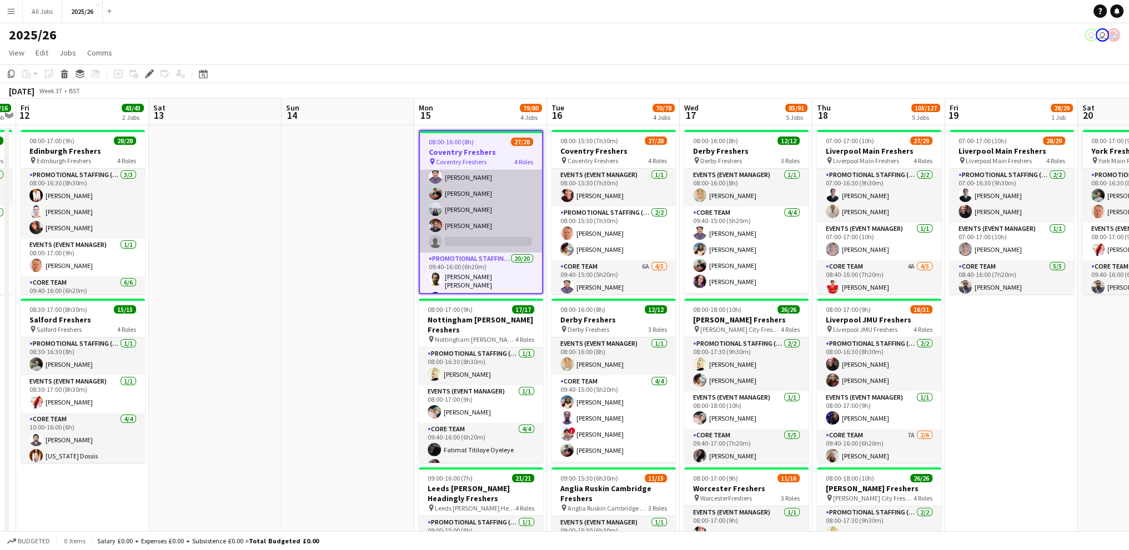
click at [452, 175] on app-card-role "Core Team 5A 4/5 09:40-15:00 (5h20m) Rahul Rompally Akshita Bhatt Kritisha Bhuj…" at bounding box center [481, 201] width 122 height 102
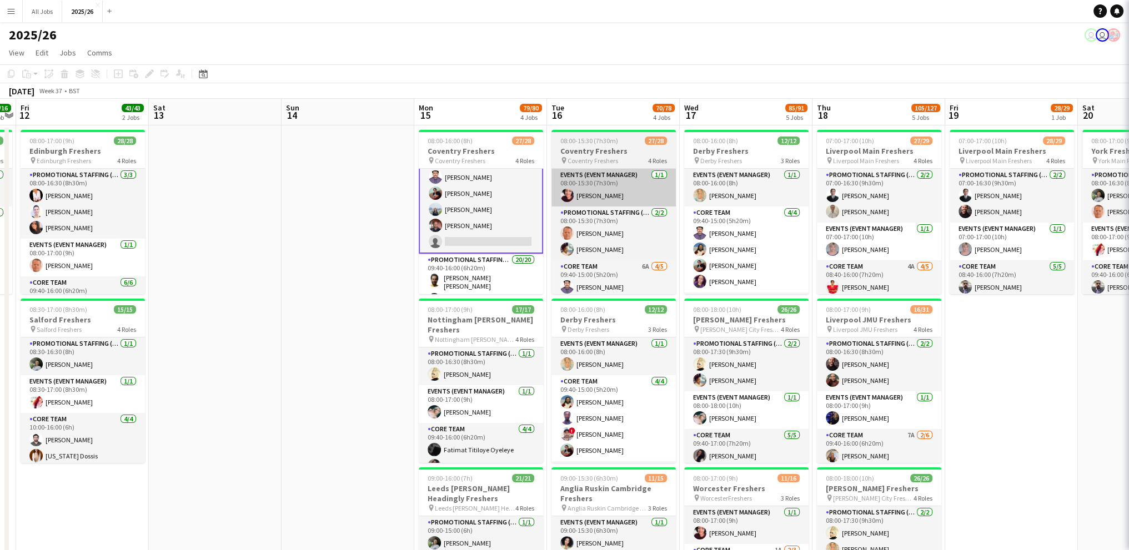
scroll to position [112, 0]
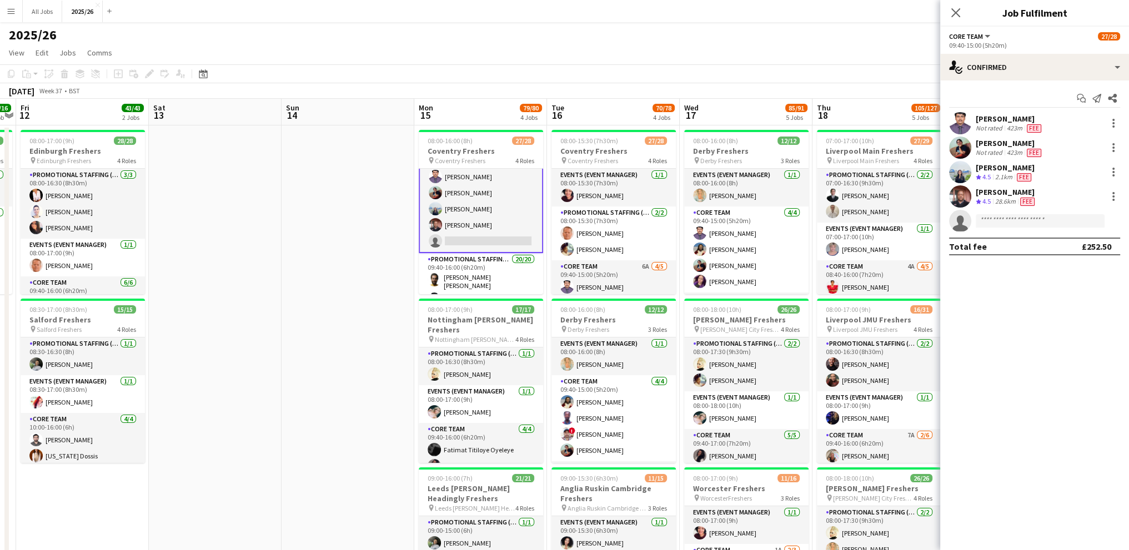
click at [977, 122] on div "[PERSON_NAME]" at bounding box center [1010, 119] width 68 height 10
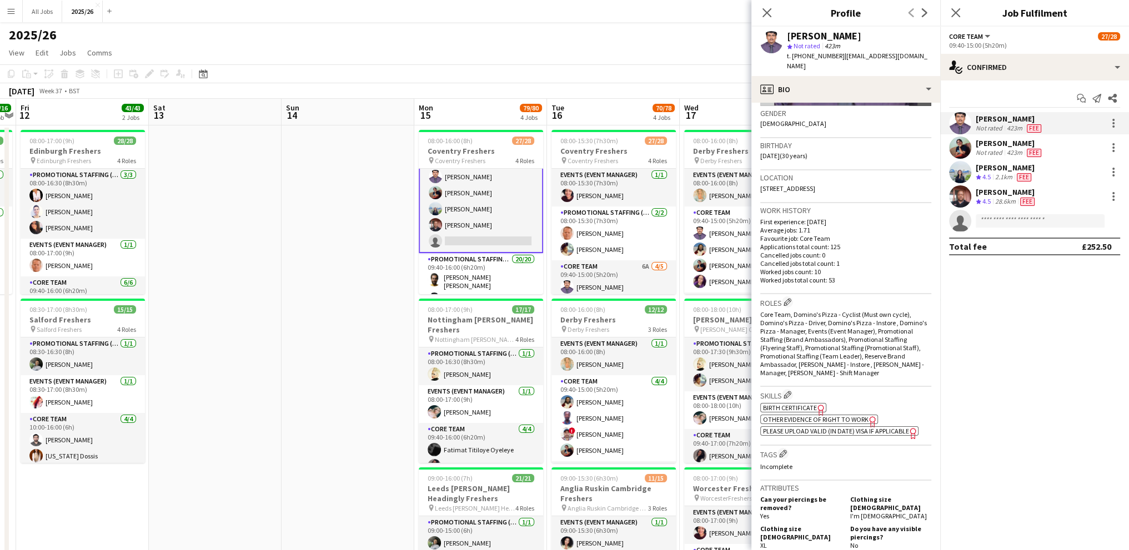
scroll to position [0, 0]
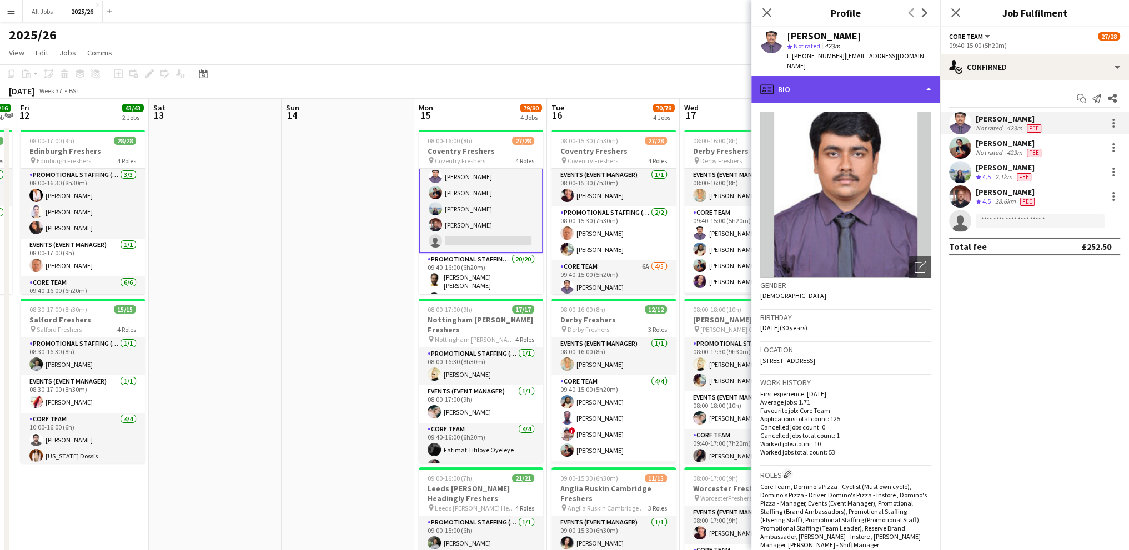
click at [796, 86] on div "profile Bio" at bounding box center [845, 89] width 189 height 27
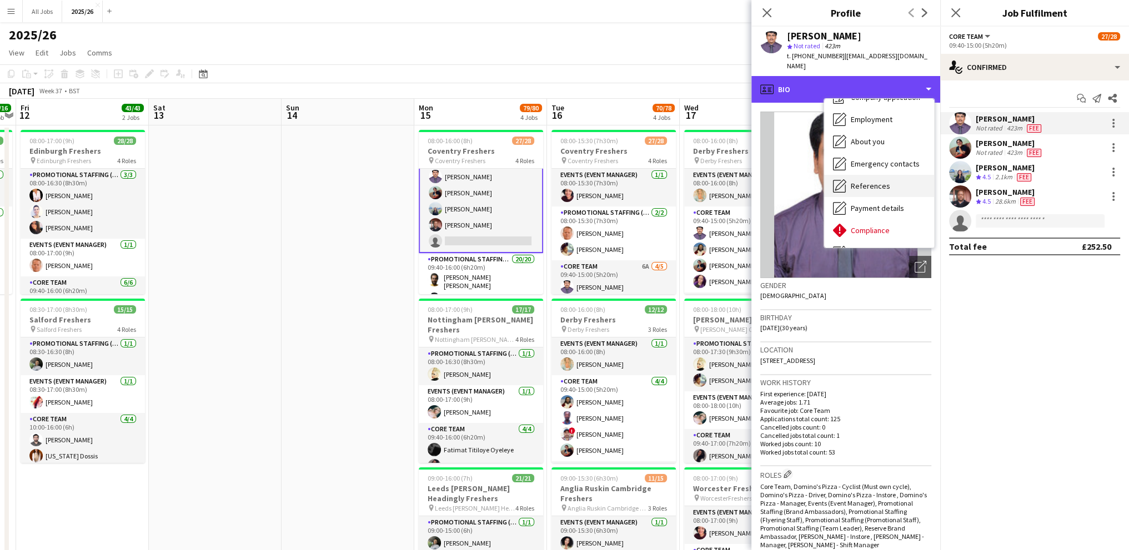
scroll to position [56, 0]
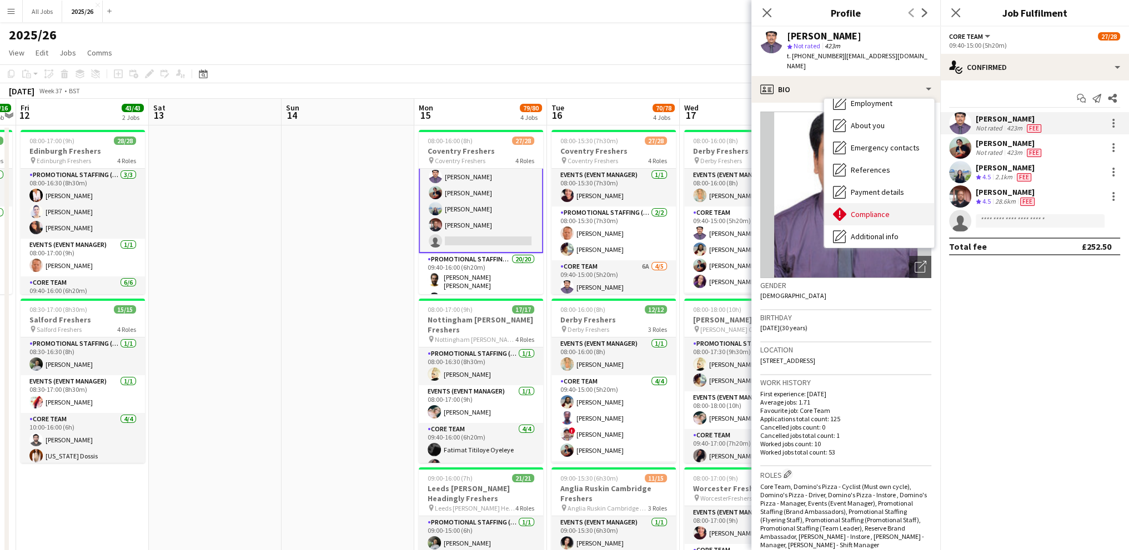
click at [870, 209] on span "Compliance" at bounding box center [870, 214] width 39 height 10
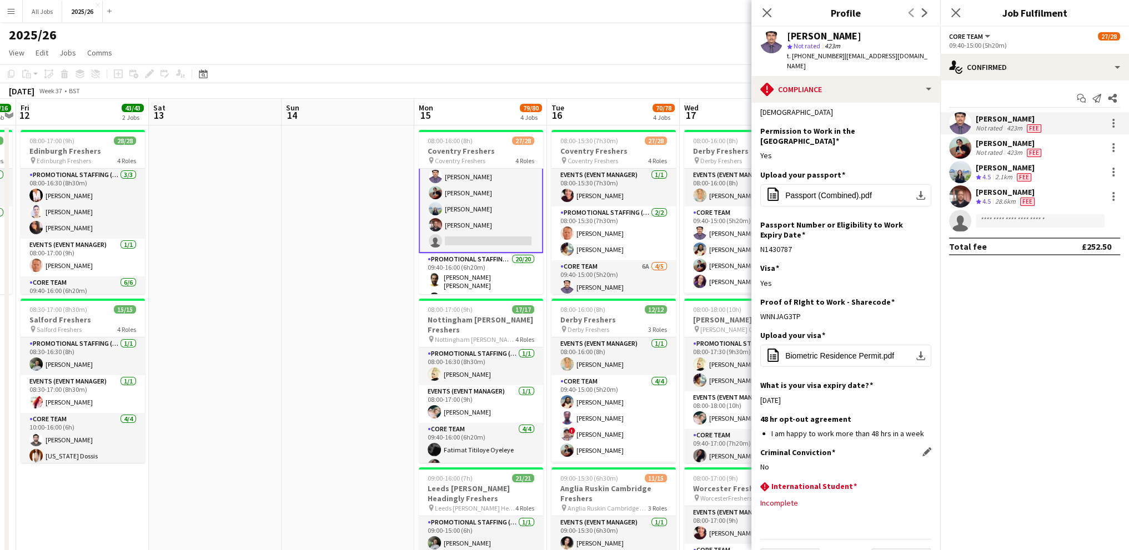
scroll to position [27, 0]
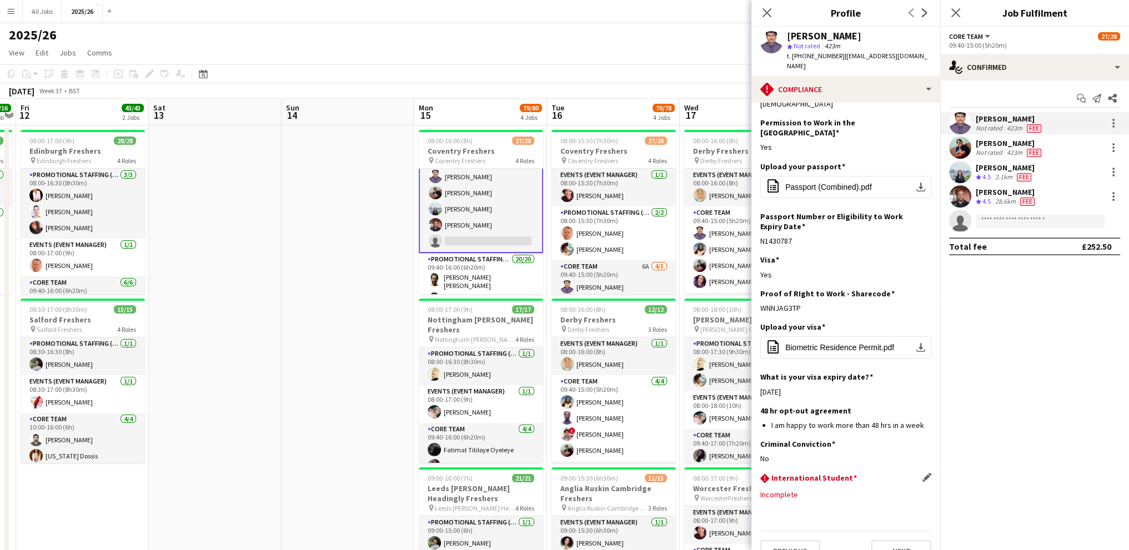
click at [815, 473] on div "rhombus-alert International Student Edit this field Incomplete" at bounding box center [845, 491] width 171 height 36
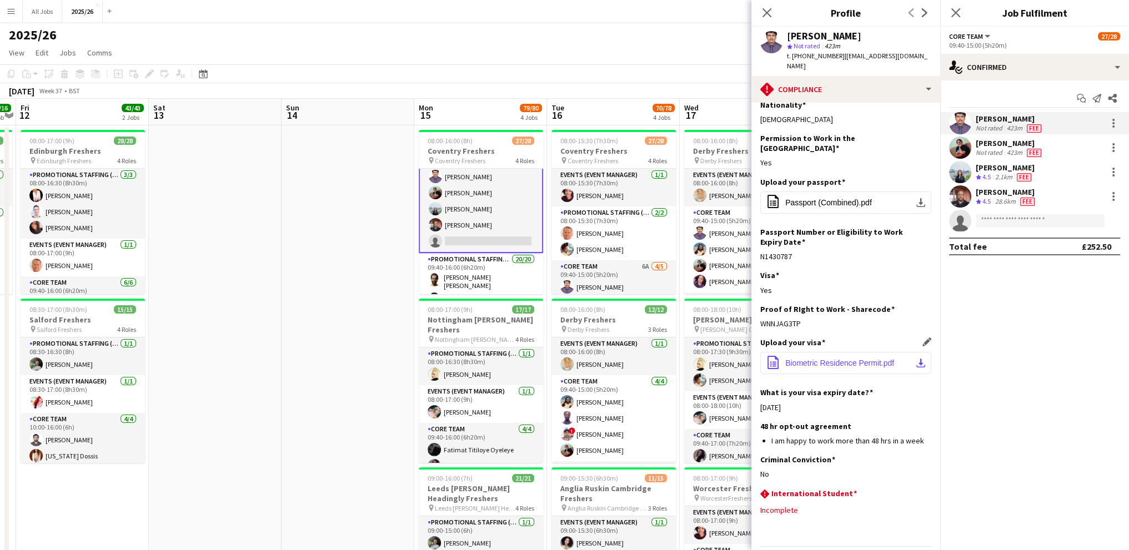
scroll to position [0, 0]
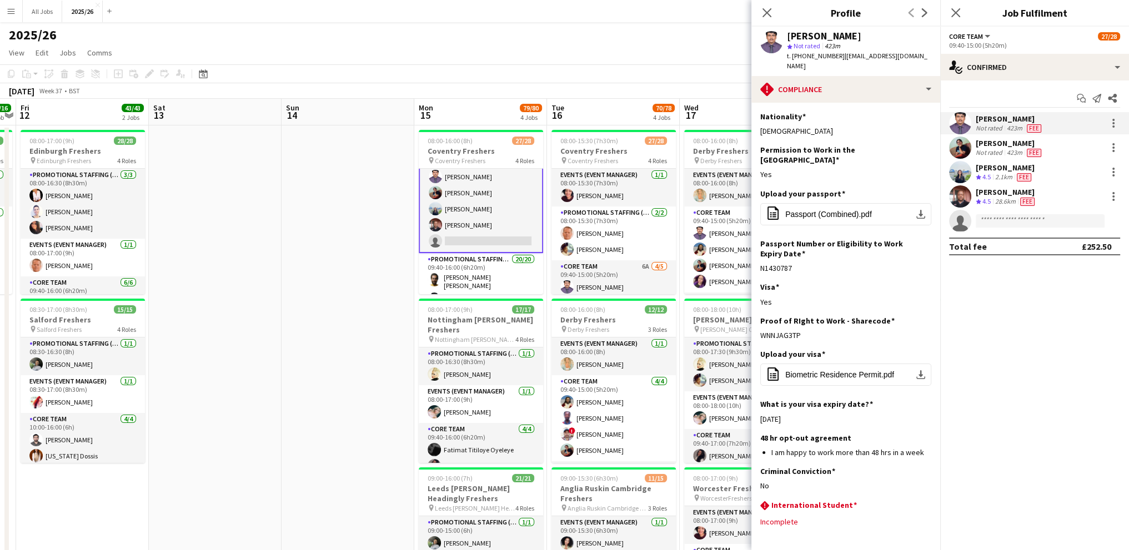
click at [516, 37] on div "2025/26 user user" at bounding box center [564, 32] width 1129 height 21
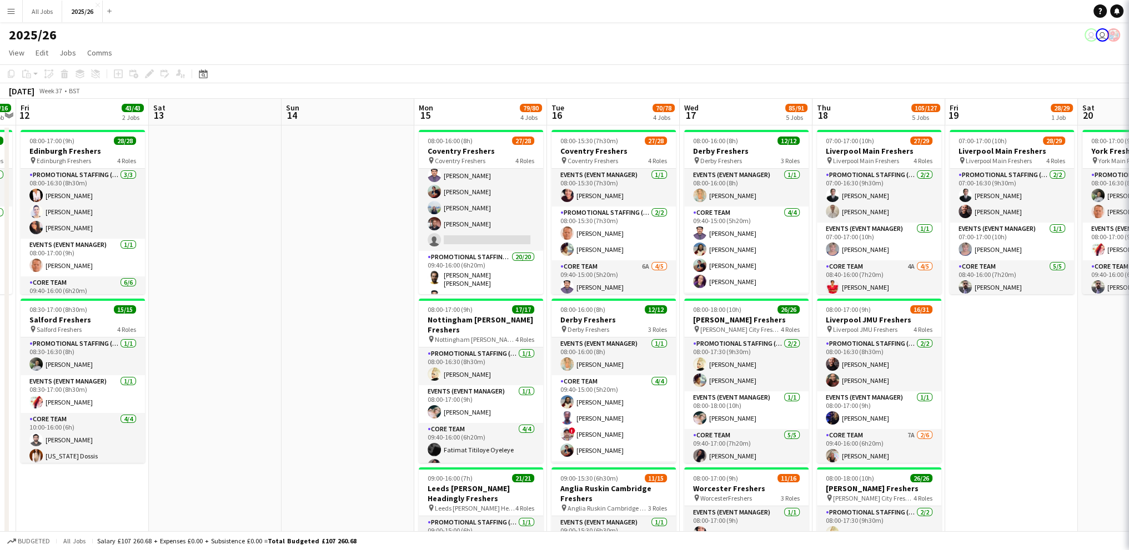
scroll to position [111, 0]
click at [639, 77] on app-toolbar "Copy Paste Paste Ctrl+V Paste with crew Ctrl+Shift+V Paste linked Job Delete Gr…" at bounding box center [564, 73] width 1129 height 19
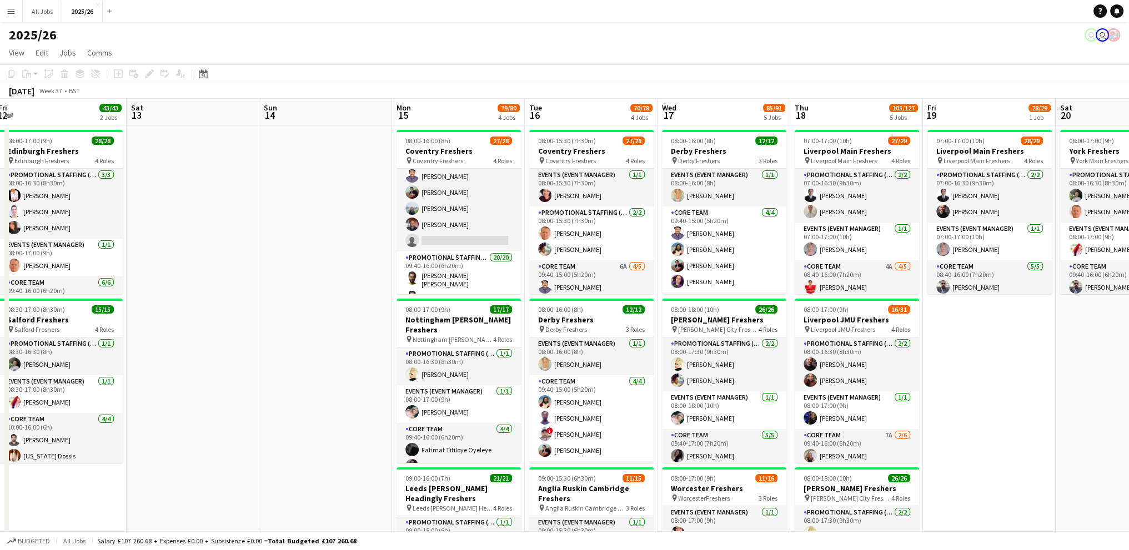
scroll to position [0, 433]
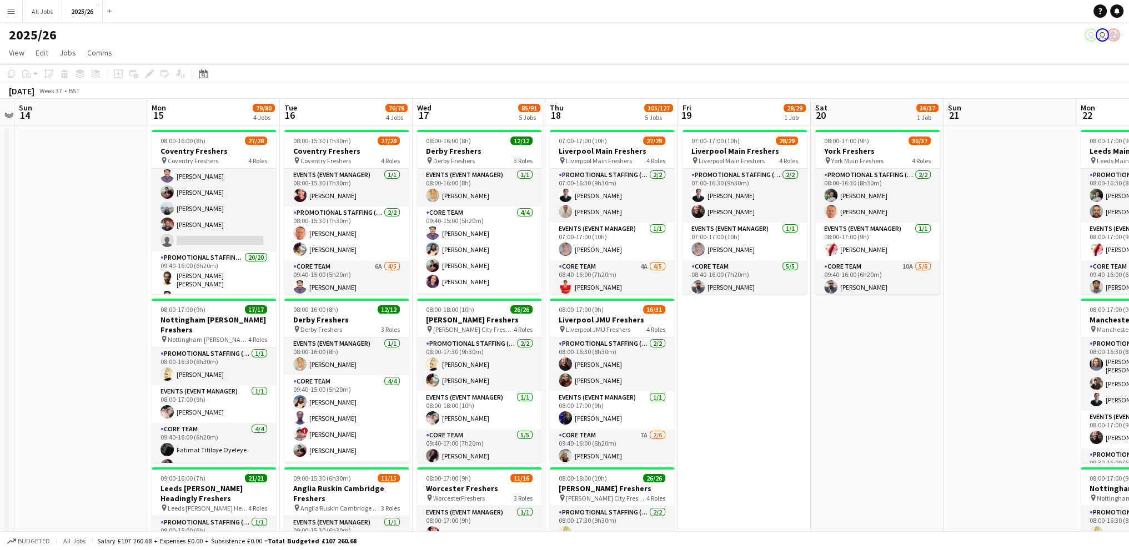
drag, startPoint x: 999, startPoint y: 339, endPoint x: 732, endPoint y: 333, distance: 267.2
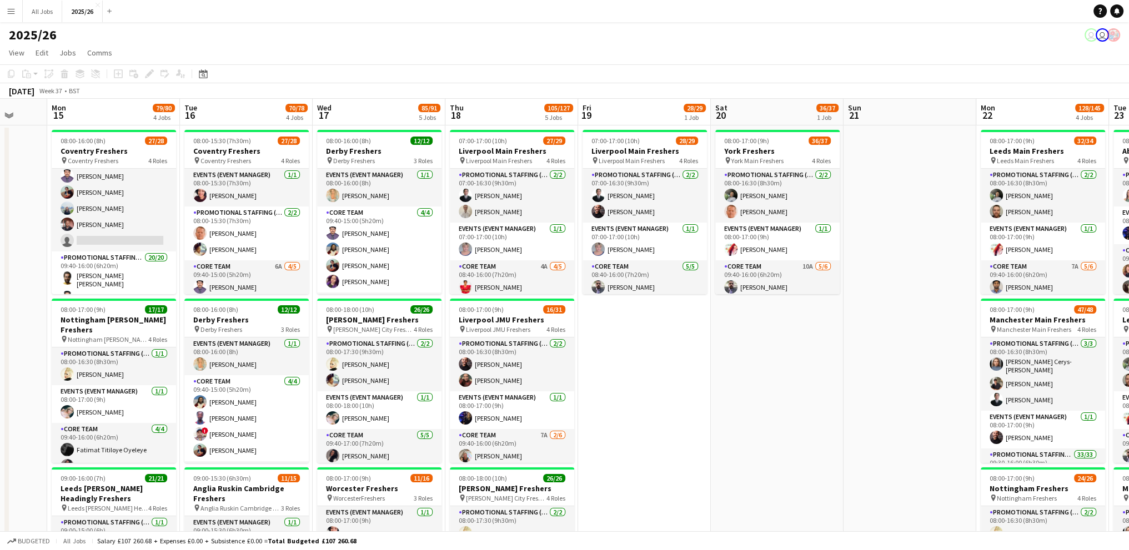
scroll to position [0, 396]
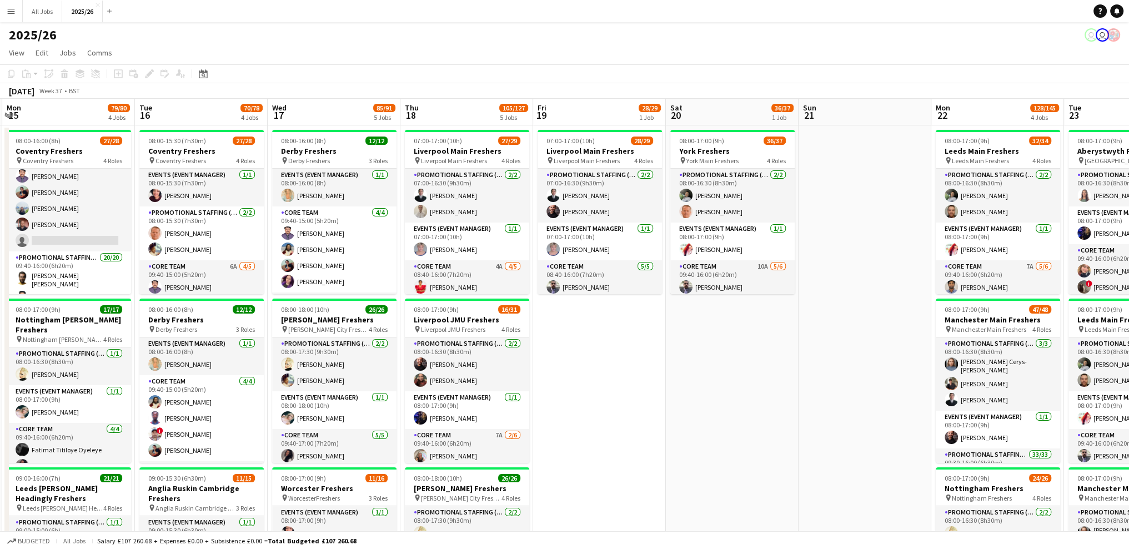
drag, startPoint x: 944, startPoint y: 360, endPoint x: 799, endPoint y: 352, distance: 145.2
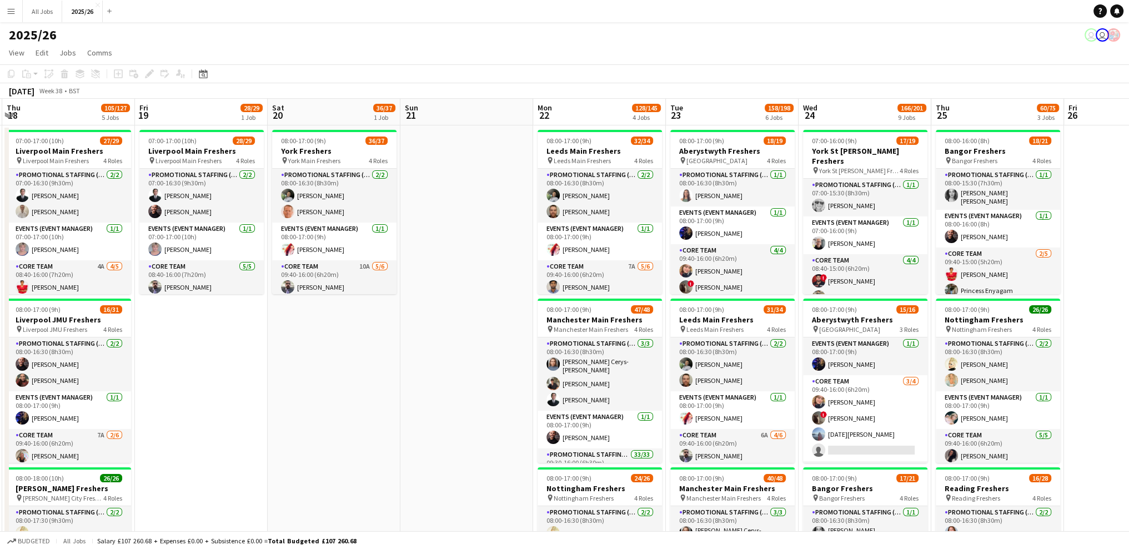
drag, startPoint x: 799, startPoint y: 352, endPoint x: 518, endPoint y: 340, distance: 281.8
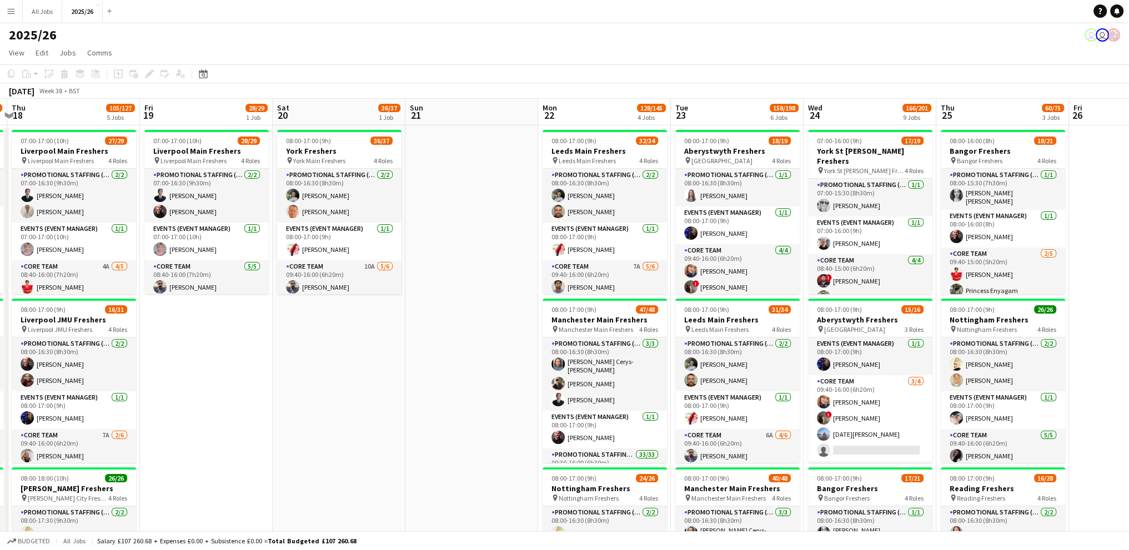
drag, startPoint x: 634, startPoint y: 339, endPoint x: 391, endPoint y: 274, distance: 250.7
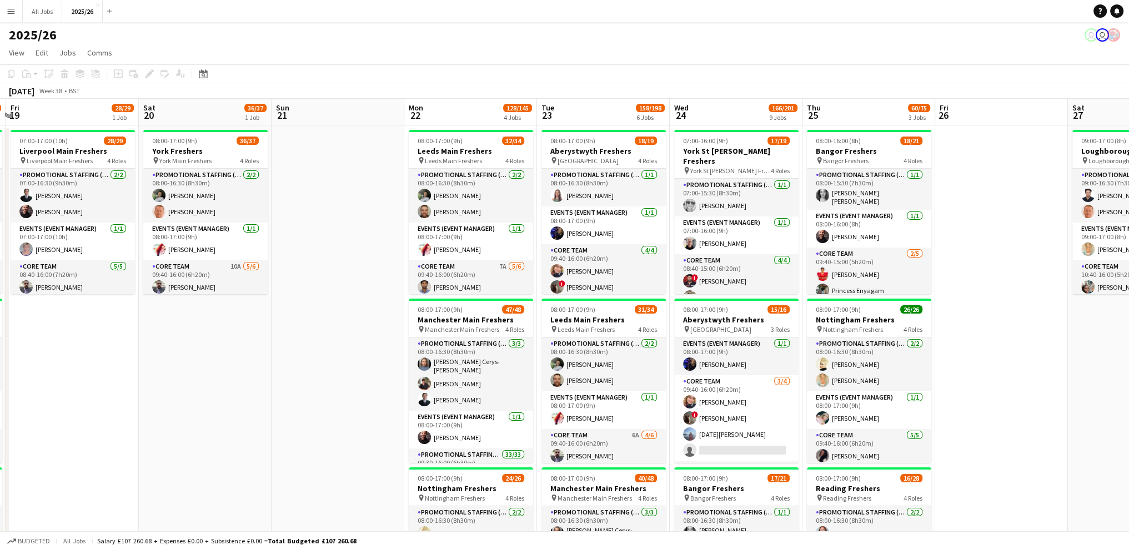
click at [468, 63] on app-page-menu "View Day view expanded Day view collapsed Month view Date picker Jump to today …" at bounding box center [564, 53] width 1129 height 21
